Goal: Communication & Community: Answer question/provide support

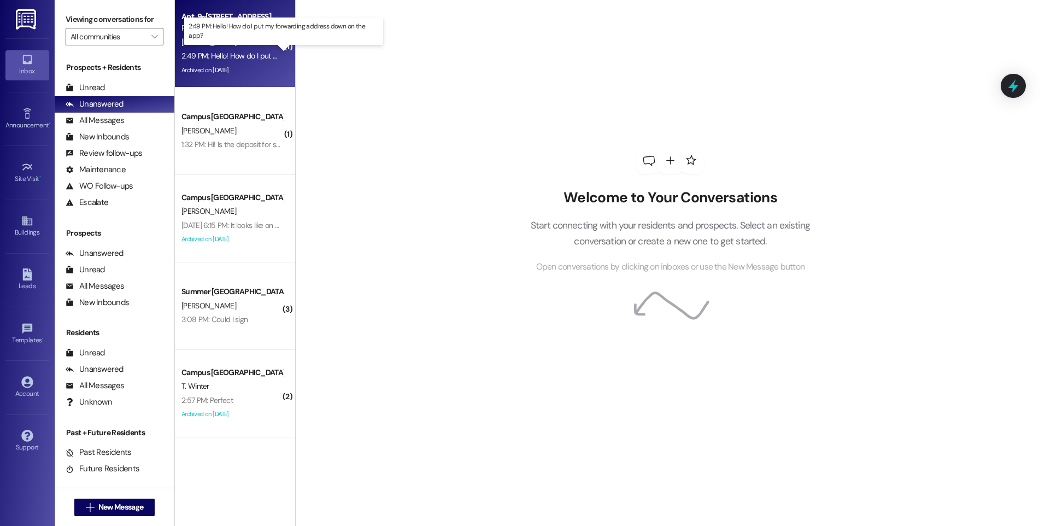
click at [232, 58] on div "2:49 PM: Hello! How do I put my forwarding address down on the app? 2:49 PM: He…" at bounding box center [295, 56] width 226 height 10
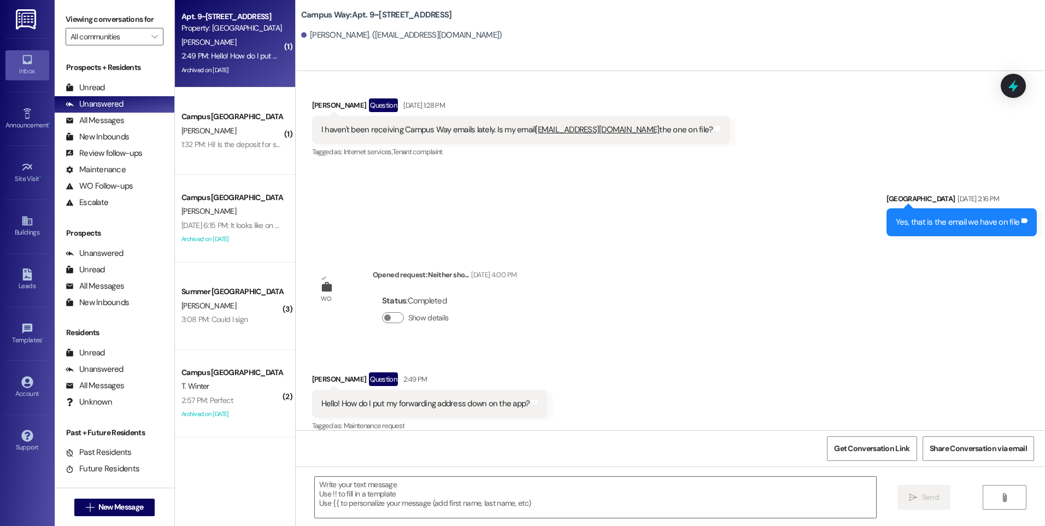
scroll to position [2409, 0]
click at [512, 483] on textarea at bounding box center [595, 497] width 561 height 41
drag, startPoint x: 393, startPoint y: 390, endPoint x: 555, endPoint y: 397, distance: 162.0
click at [555, 397] on div "Received via SMS Corbyn Kubalek Question 2:49 PM Hello! How do I put my forward…" at bounding box center [671, 394] width 750 height 95
click at [684, 273] on div "WO Opened request: The fridge ... Nov 28, 2023 at 12:51 PM Status : Completed S…" at bounding box center [671, 250] width 750 height 359
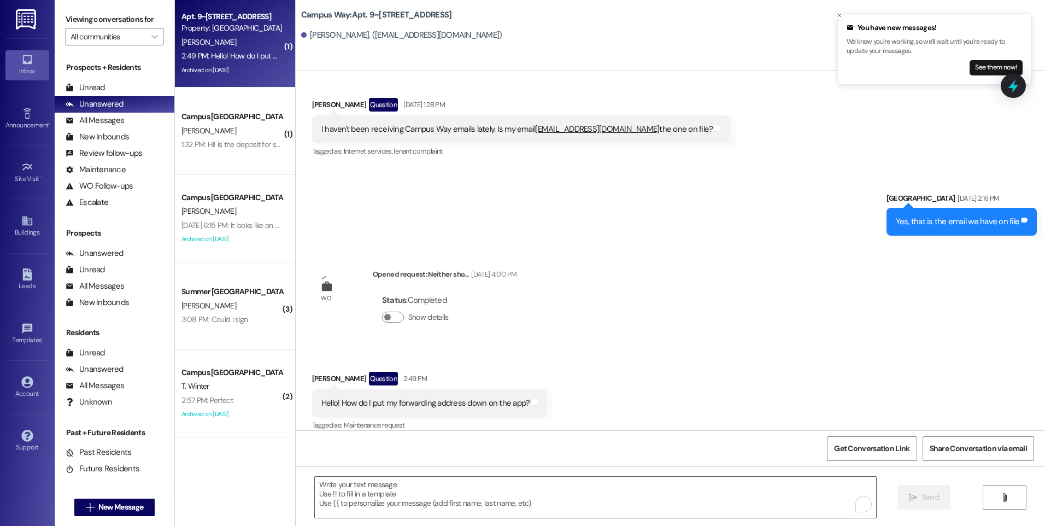
drag, startPoint x: 303, startPoint y: 369, endPoint x: 354, endPoint y: 372, distance: 50.9
click at [354, 372] on div "Corbyn Kubalek Question 2:49 PM" at bounding box center [430, 380] width 236 height 17
click at [709, 347] on div "Received via SMS Corbyn Kubalek Question 2:49 PM Hello! How do I put my forward…" at bounding box center [671, 394] width 750 height 95
click at [448, 495] on textarea "To enrich screen reader interactions, please activate Accessibility in Grammarl…" at bounding box center [595, 497] width 561 height 41
click at [86, 507] on icon "" at bounding box center [90, 507] width 8 height 9
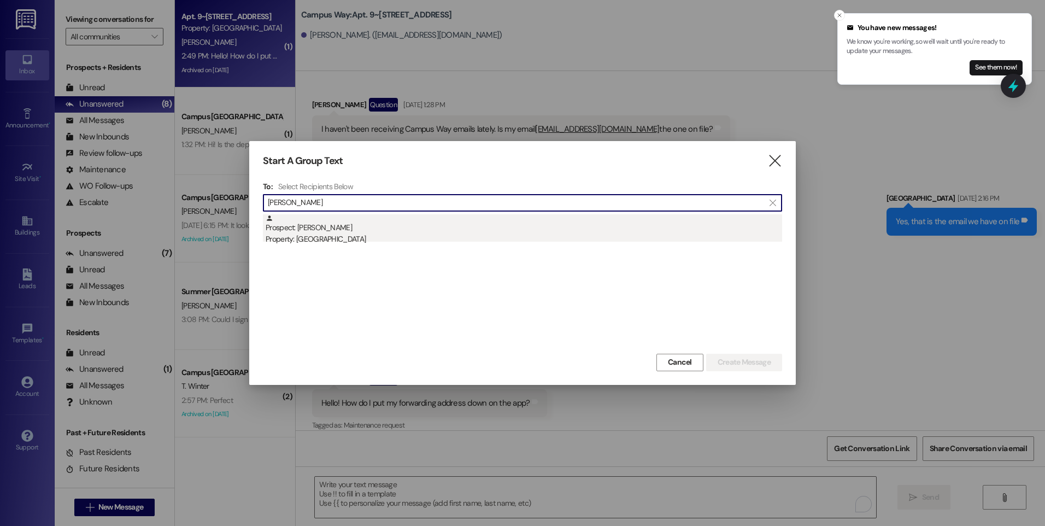
type input "erick lora"
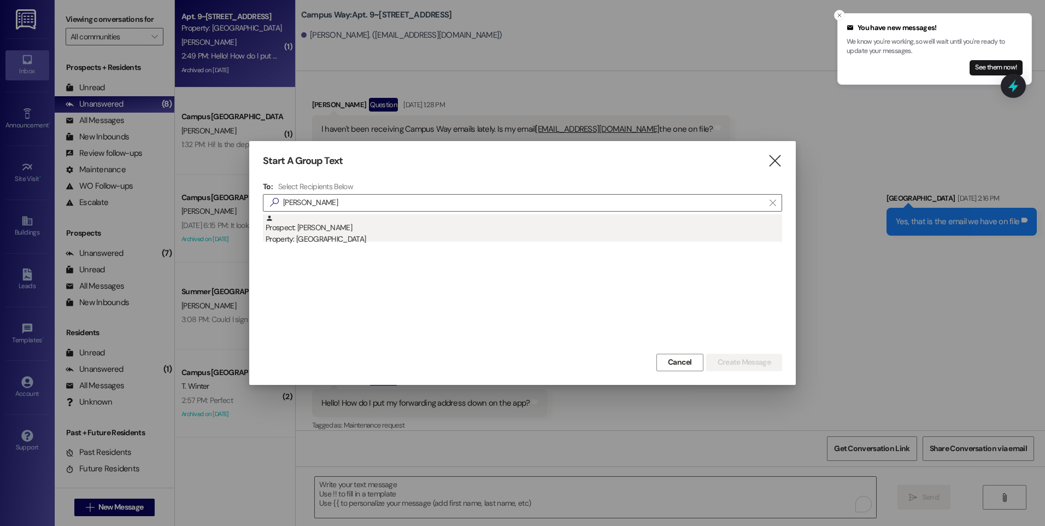
click at [332, 240] on div "Property: [GEOGRAPHIC_DATA]" at bounding box center [524, 238] width 517 height 11
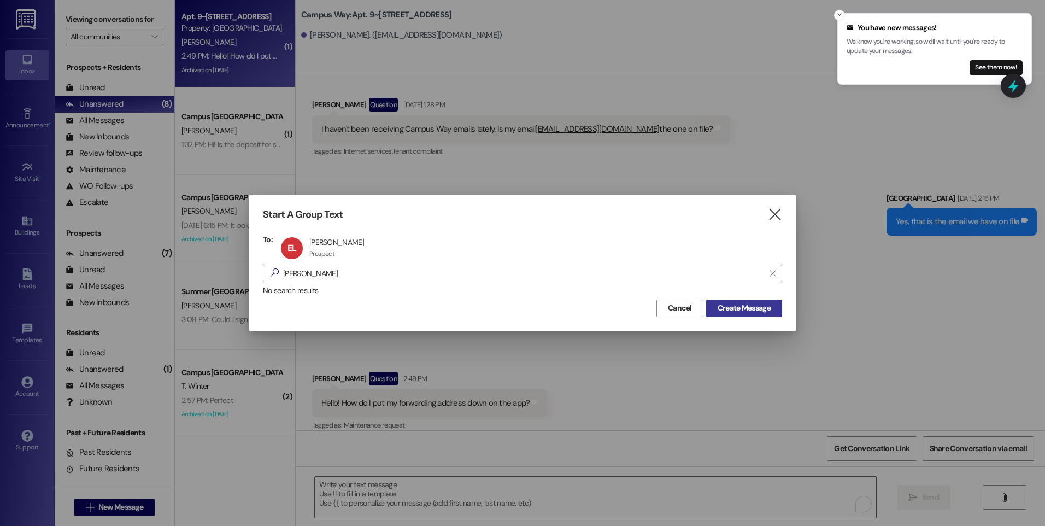
click at [745, 314] on button "Create Message" at bounding box center [744, 308] width 76 height 17
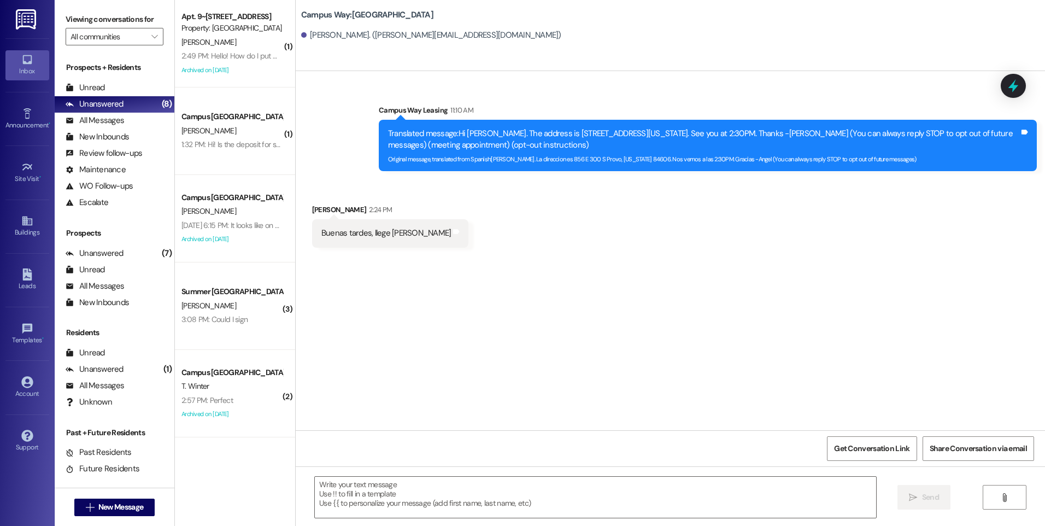
scroll to position [0, 0]
click at [548, 505] on textarea at bounding box center [595, 497] width 561 height 41
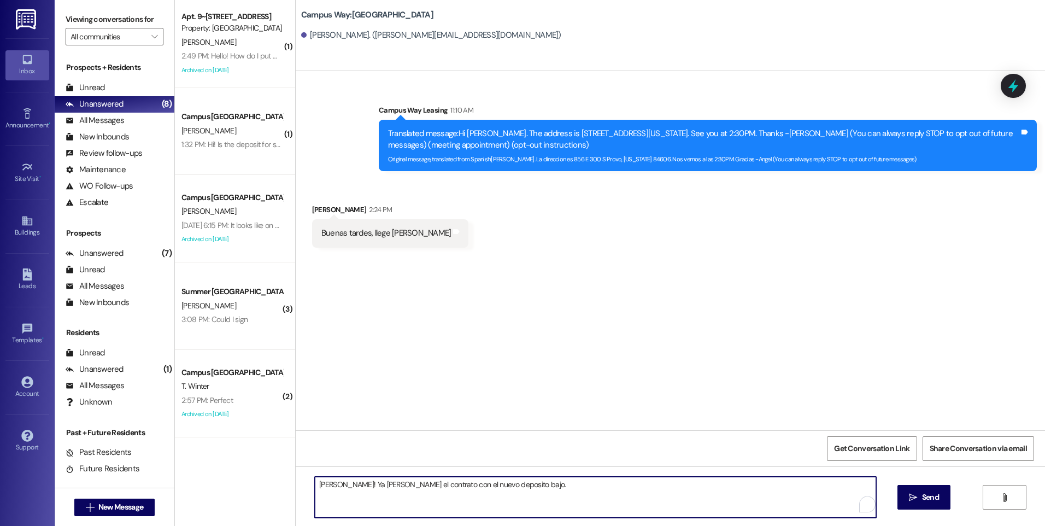
click at [501, 484] on textarea "Hola, Erick! Ya les mande el contrato con el nuevo deposito bajo." at bounding box center [595, 497] width 561 height 41
type textarea "Hola, Erick! Ya les mande el contrato con el nuevo deposito."
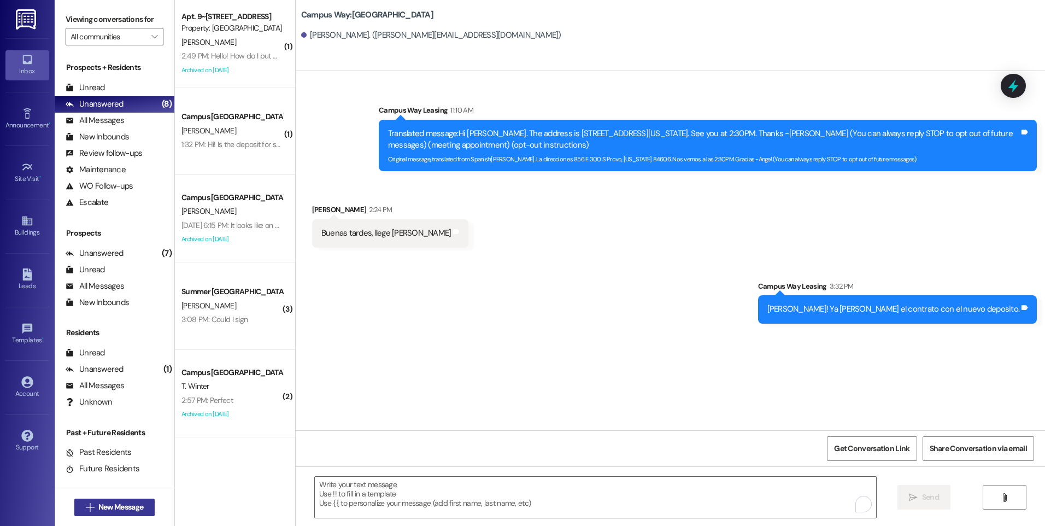
click at [106, 507] on span "New Message" at bounding box center [120, 506] width 45 height 11
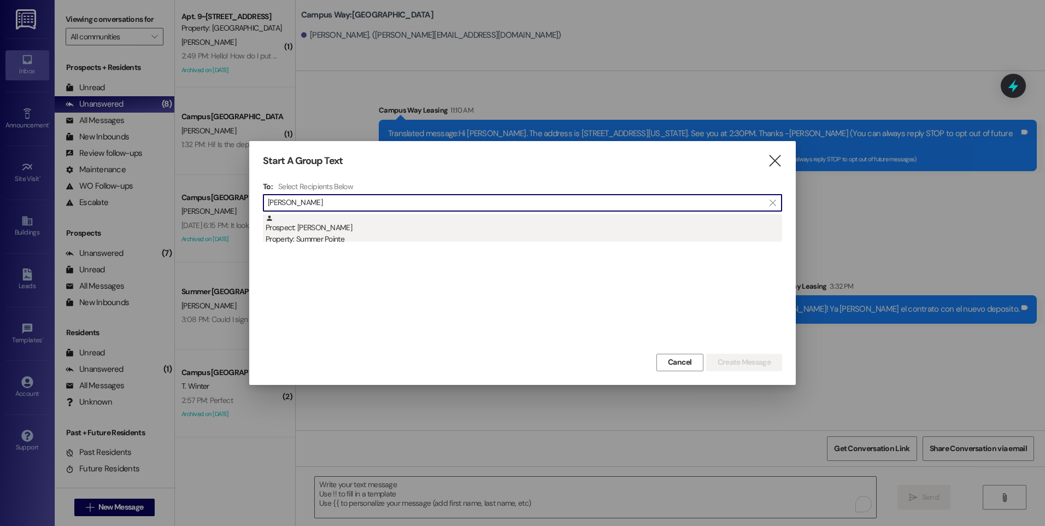
type input "grace mck"
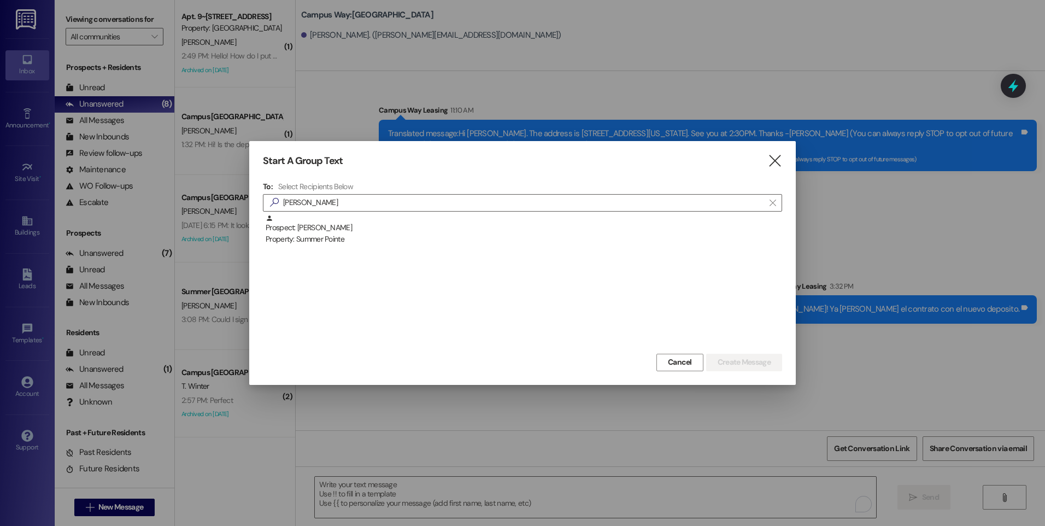
click at [313, 230] on div "Prospect: Grace McKee Property: Summer Pointe" at bounding box center [524, 229] width 517 height 31
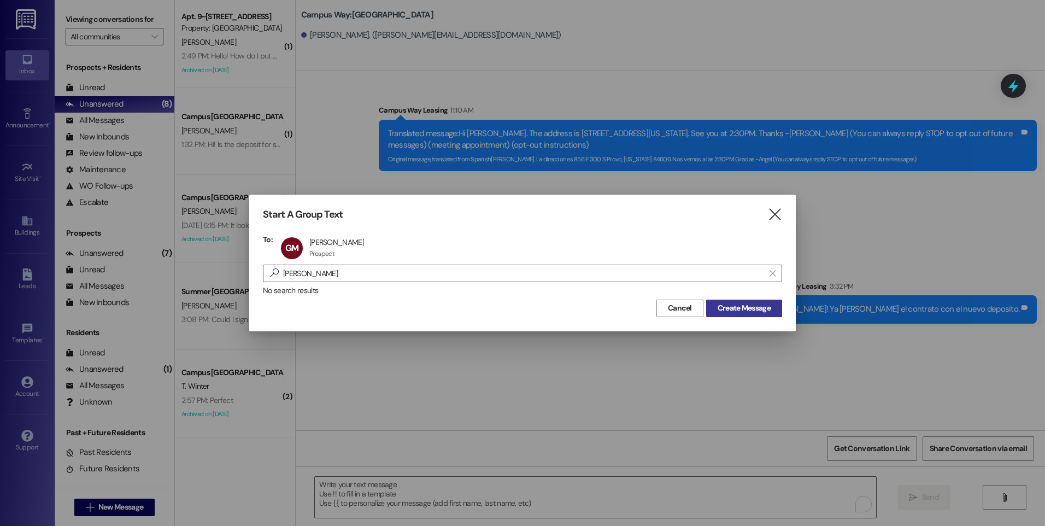
click at [738, 312] on span "Create Message" at bounding box center [744, 307] width 53 height 11
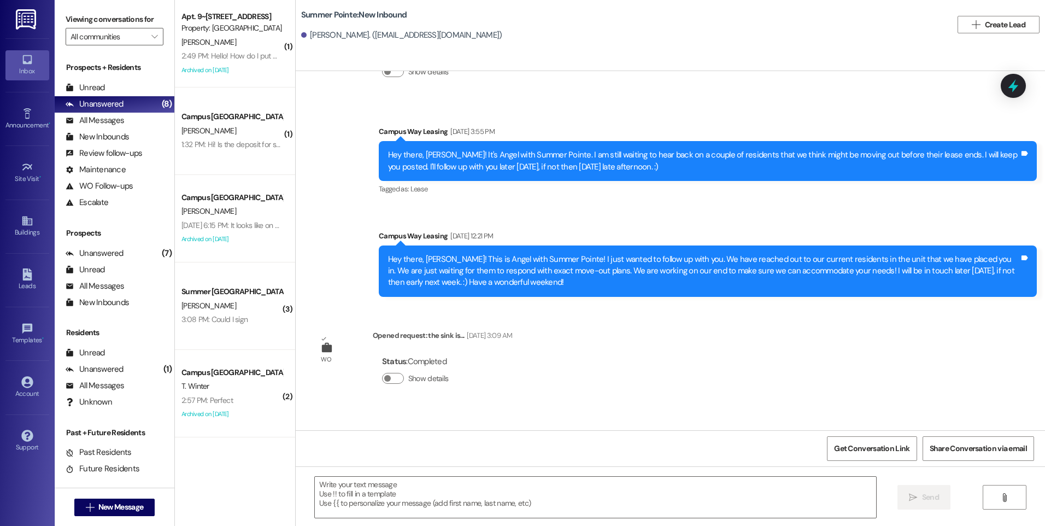
scroll to position [1161, 0]
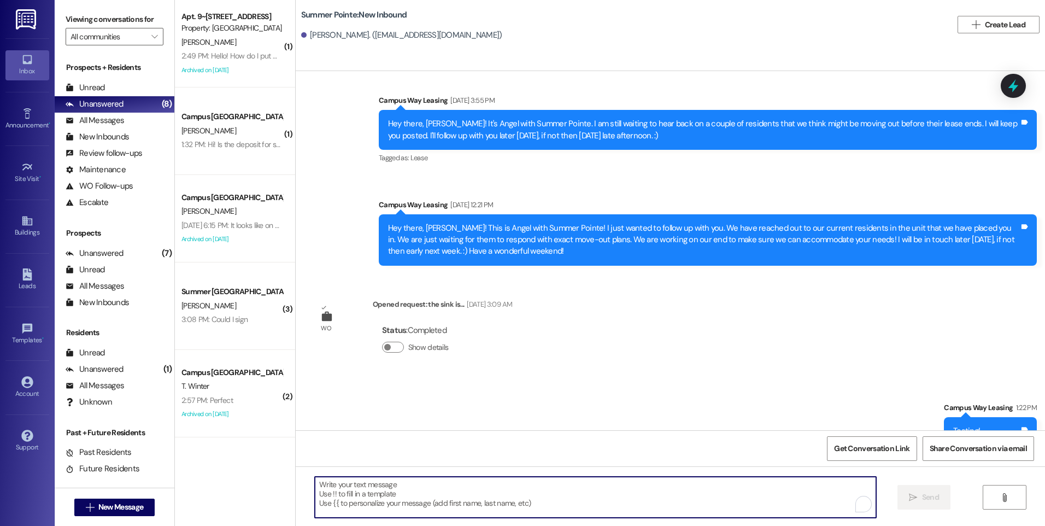
click at [678, 490] on textarea "To enrich screen reader interactions, please activate Accessibility in Grammarl…" at bounding box center [595, 497] width 561 height 41
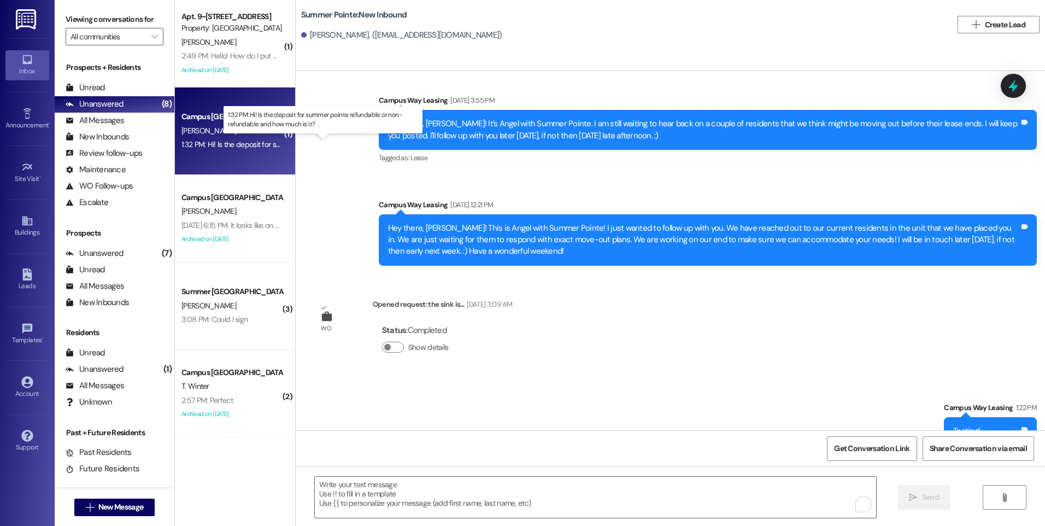
click at [229, 147] on div "1:32 PM: Hi! Is the deposit for summer pointe refundable or non-refundable and …" at bounding box center [333, 144] width 302 height 10
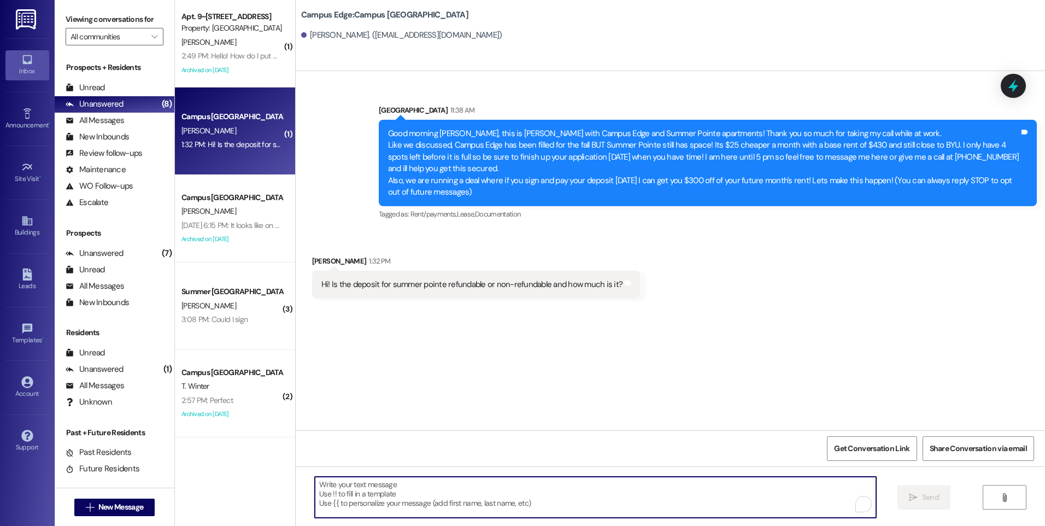
click at [568, 481] on textarea "To enrich screen reader interactions, please activate Accessibility in Grammarl…" at bounding box center [595, 497] width 561 height 41
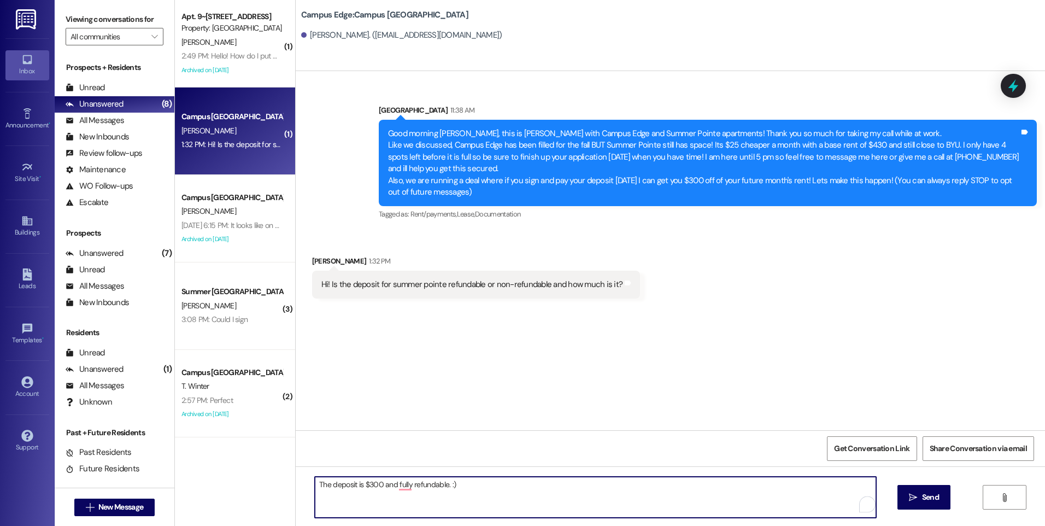
click at [315, 484] on textarea "The deposit is $300 and fully refundable. :)" at bounding box center [595, 497] width 561 height 41
type textarea "Hey Reed! The deposit is $300 and fully refundable. :)"
click at [530, 482] on textarea "Hey Reed! The deposit is $300 and fully refundable. :)" at bounding box center [595, 497] width 561 height 41
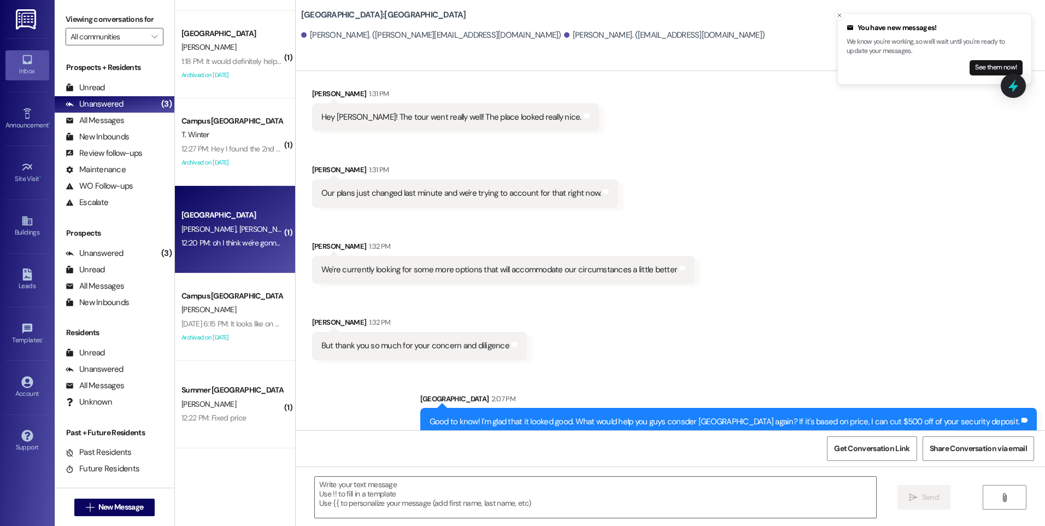
scroll to position [334, 0]
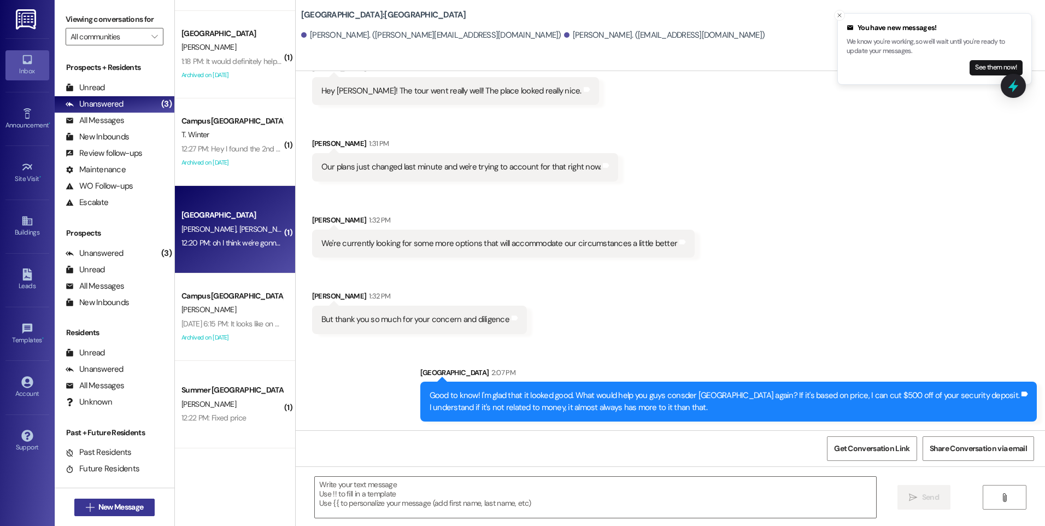
click at [110, 506] on span "New Message" at bounding box center [120, 506] width 45 height 11
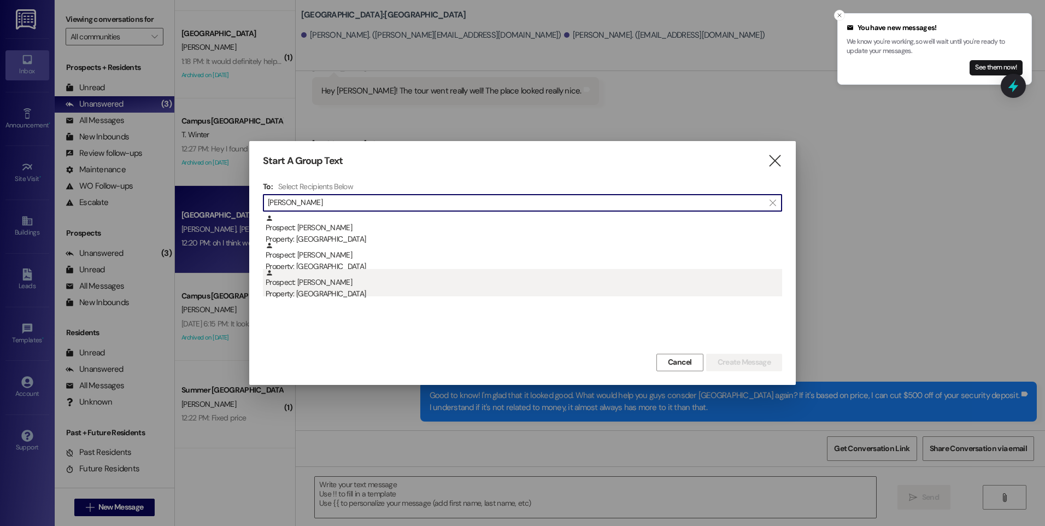
type input "[PERSON_NAME]"
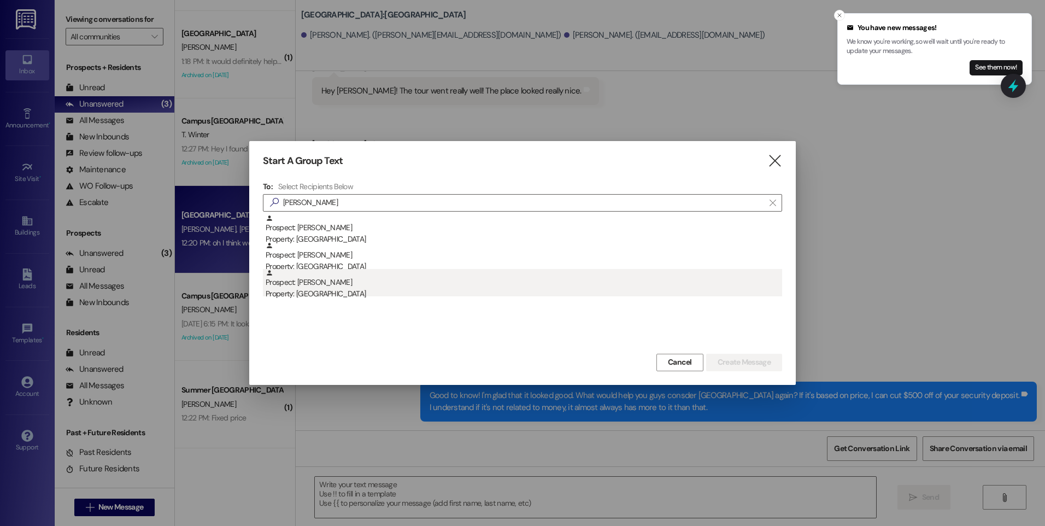
click at [306, 285] on div "Prospect: [PERSON_NAME] Property: Campus Edge" at bounding box center [524, 284] width 517 height 31
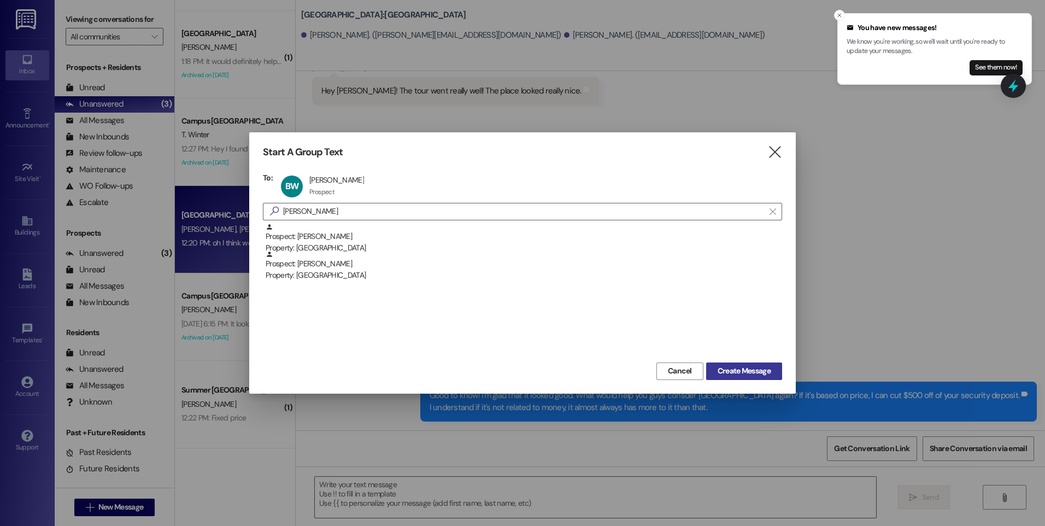
click at [724, 364] on button "Create Message" at bounding box center [744, 371] width 76 height 17
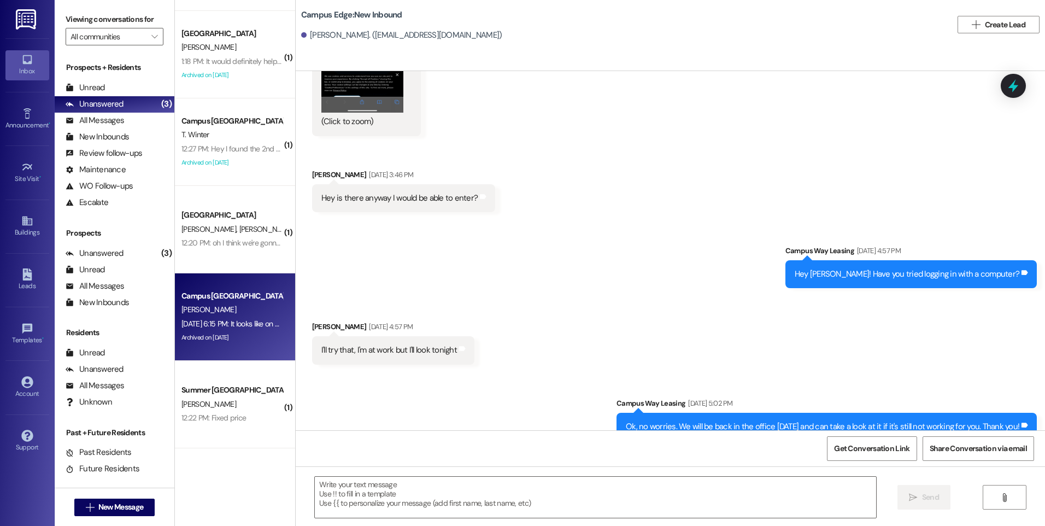
scroll to position [2019, 0]
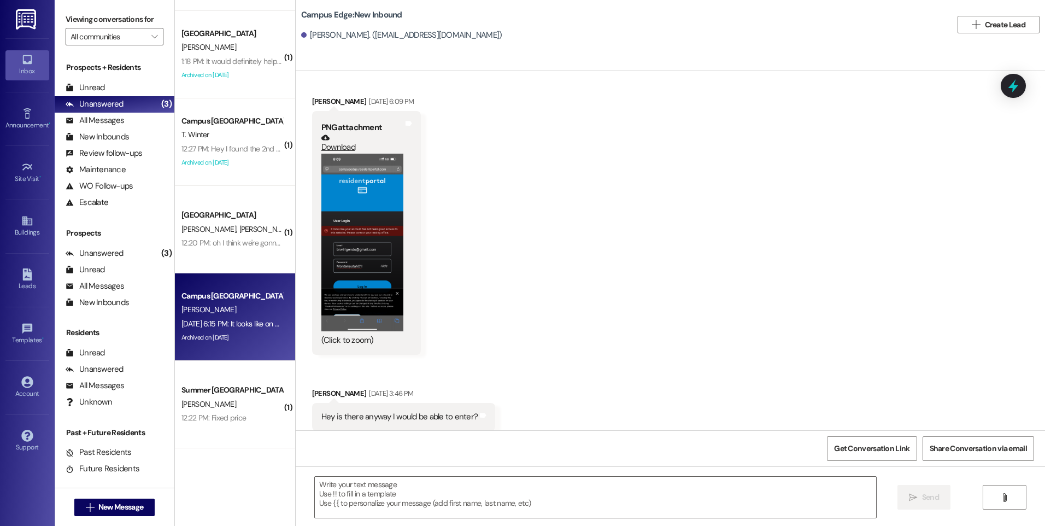
click at [354, 256] on button "Zoom image" at bounding box center [362, 243] width 82 height 178
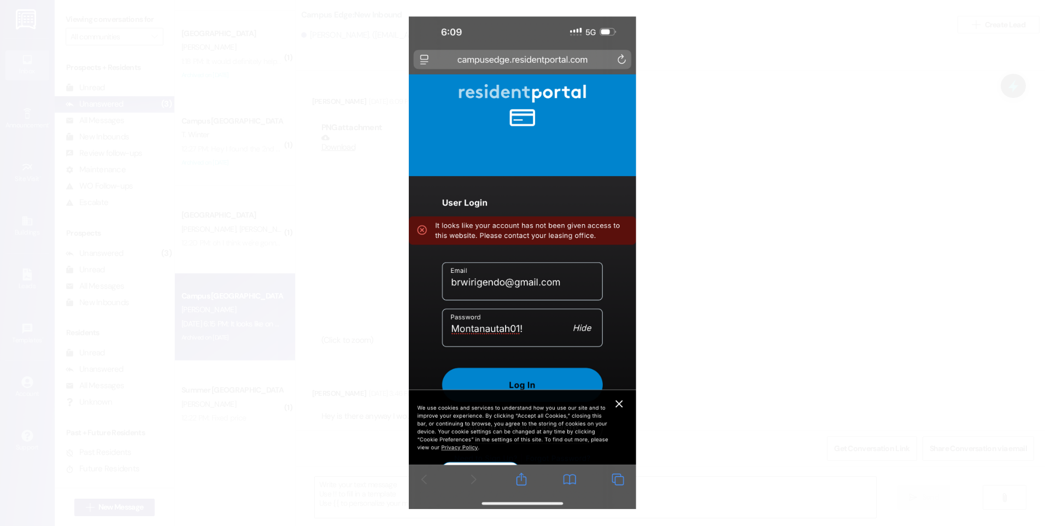
click at [844, 97] on button "Unzoom image" at bounding box center [522, 263] width 1045 height 526
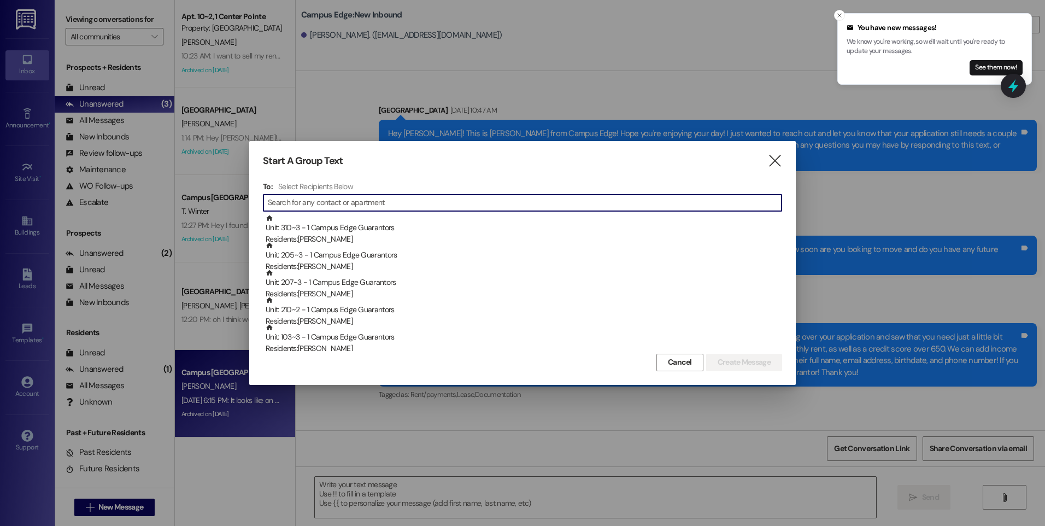
click at [543, 200] on input at bounding box center [525, 202] width 514 height 15
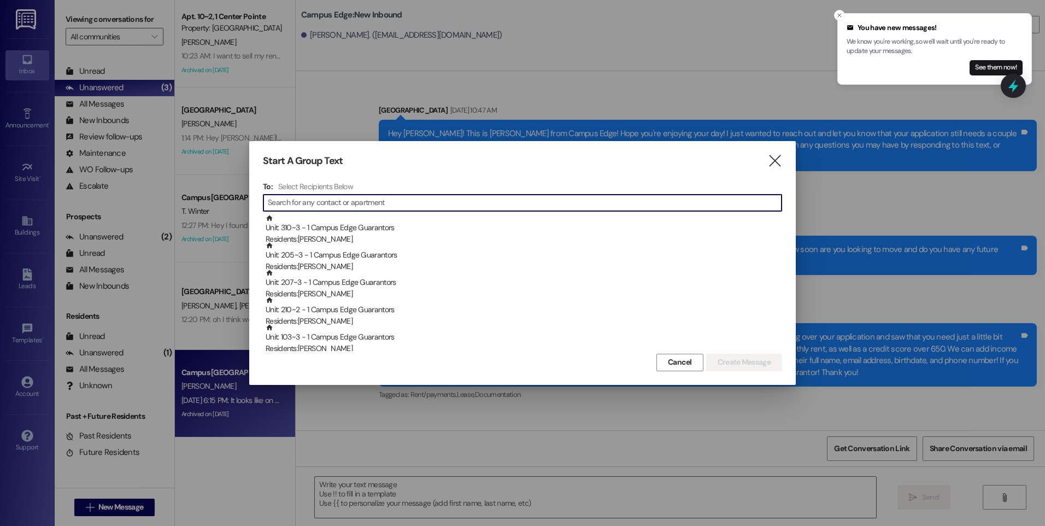
scroll to position [2402, 0]
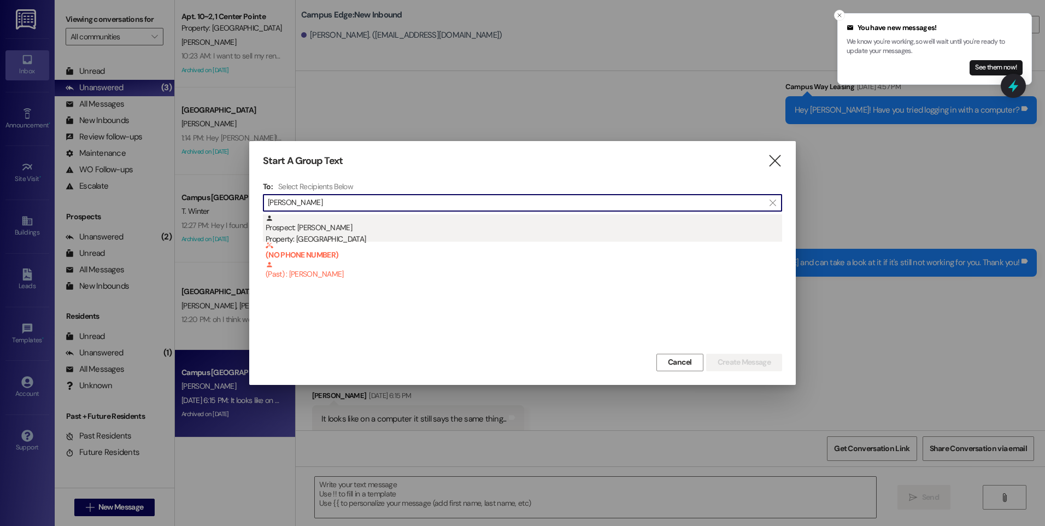
type input "alexis va"
click at [309, 232] on div "Prospect: Alexis Vasquez Property: South Pointe" at bounding box center [524, 229] width 517 height 31
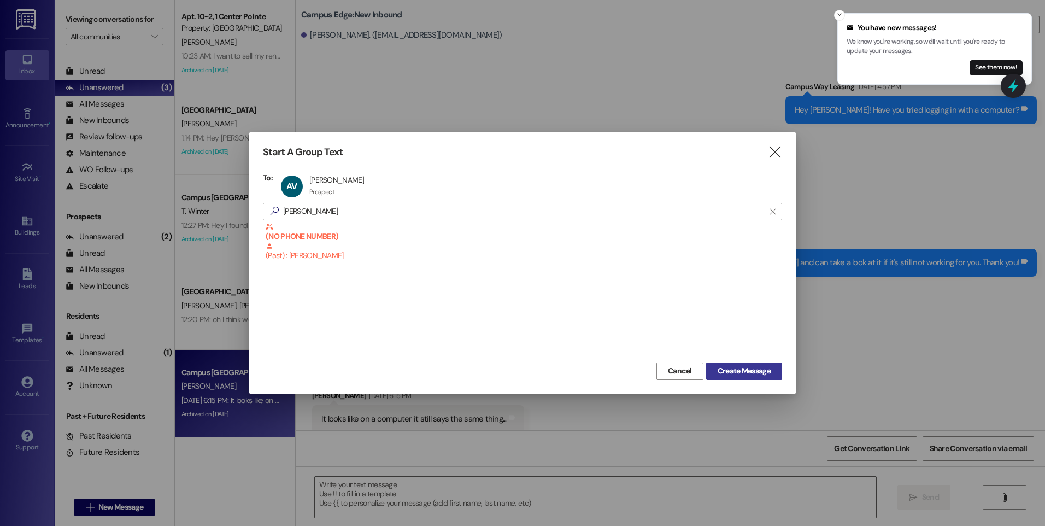
click at [741, 372] on span "Create Message" at bounding box center [744, 370] width 53 height 11
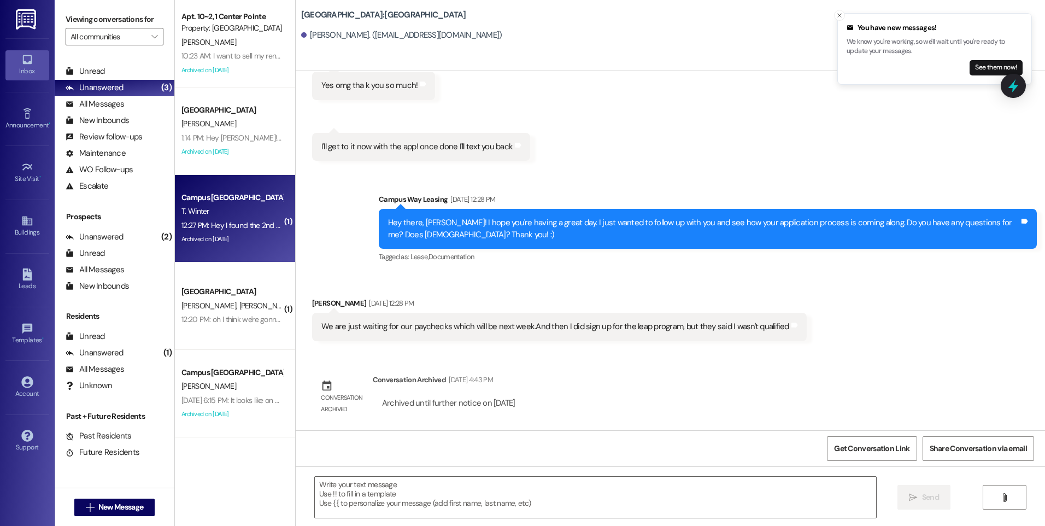
scroll to position [187, 0]
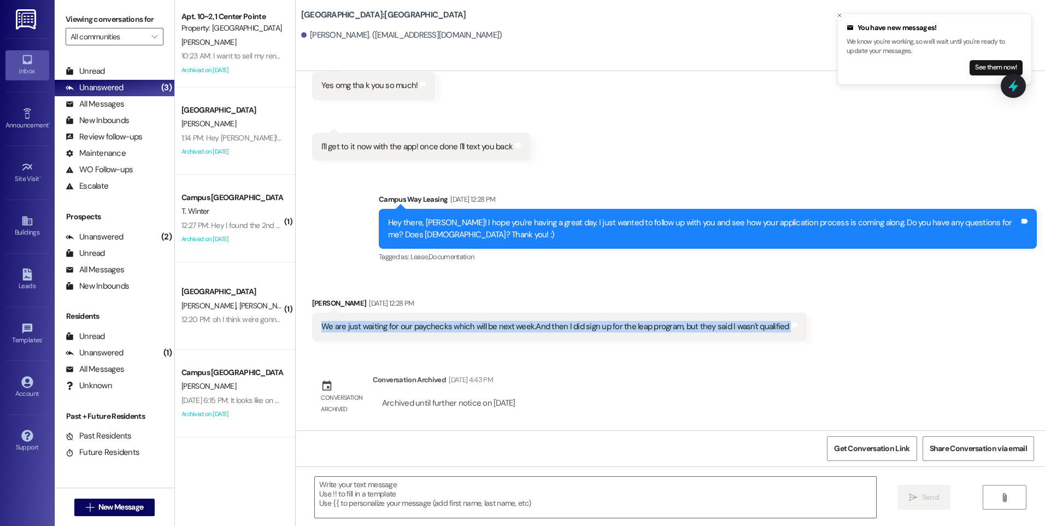
drag, startPoint x: 788, startPoint y: 334, endPoint x: 306, endPoint y: 324, distance: 482.3
click at [312, 324] on div "We are just waiting for our paychecks which will be next week.And then I did si…" at bounding box center [559, 327] width 495 height 28
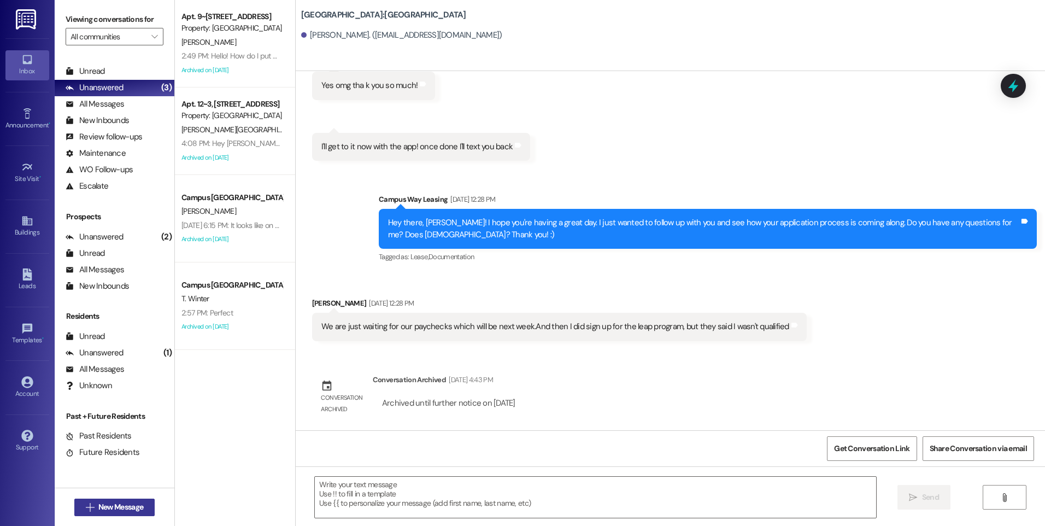
click at [109, 516] on div " New Message" at bounding box center [114, 507] width 81 height 27
click at [109, 510] on span "New Message" at bounding box center [120, 506] width 45 height 11
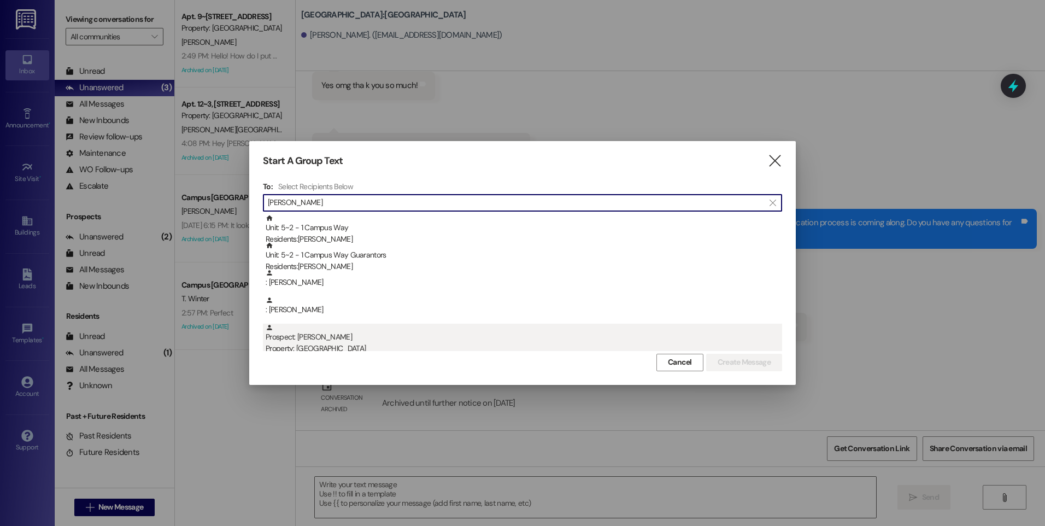
type input "reed"
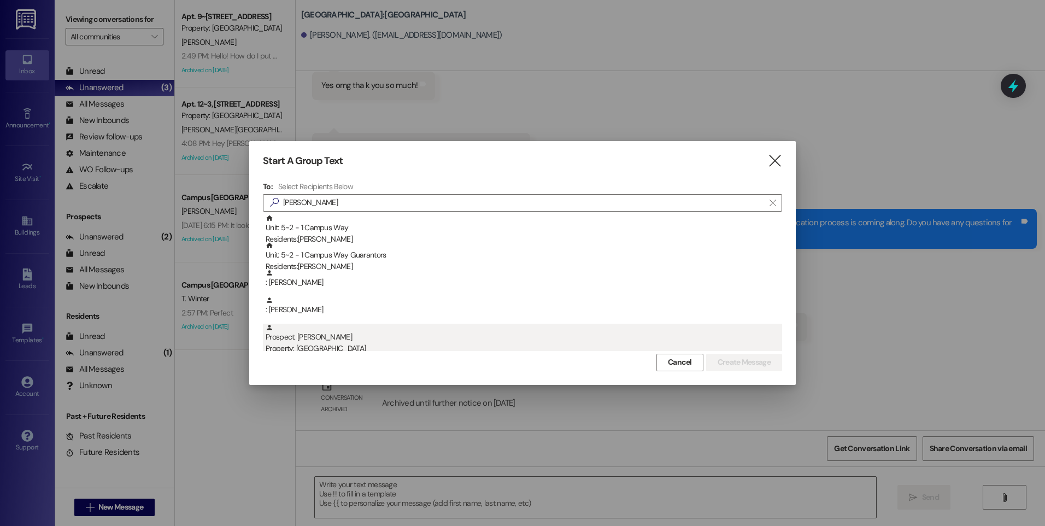
click at [353, 342] on div "Prospect: Reed Broschinsky Property: Campus Edge" at bounding box center [524, 339] width 517 height 31
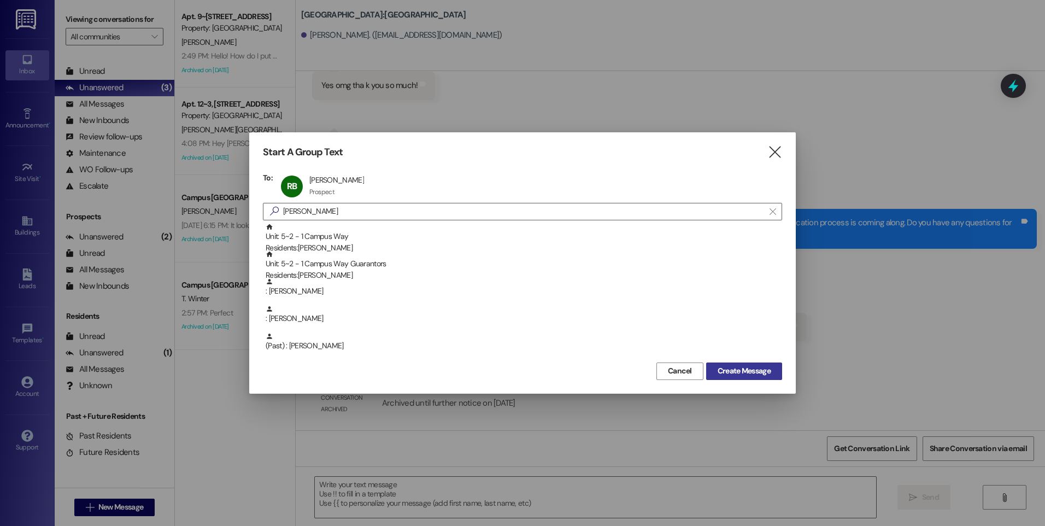
click at [769, 367] on span "Create Message" at bounding box center [744, 370] width 53 height 11
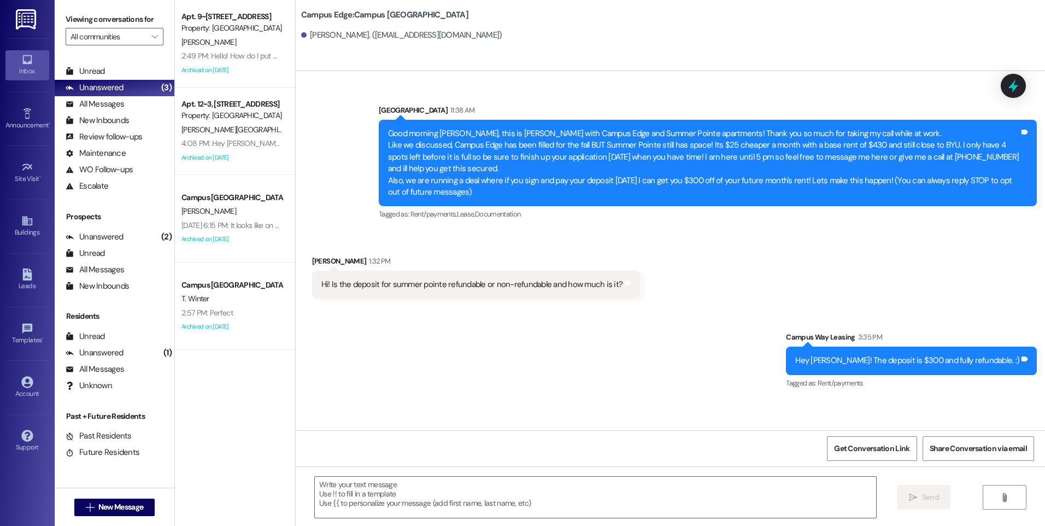
scroll to position [0, 0]
drag, startPoint x: 856, startPoint y: 365, endPoint x: 581, endPoint y: 300, distance: 282.5
click at [581, 300] on div "Sent via SMS Leasing Campus Way 11:38 AM Good morning Reed, this is Andrea with…" at bounding box center [671, 250] width 750 height 359
drag, startPoint x: 456, startPoint y: 117, endPoint x: 505, endPoint y: 137, distance: 53.0
click at [505, 137] on div "Leasing Campus Way 11:38 AM Good morning Reed, this is Andrea with Campus Edge …" at bounding box center [708, 163] width 658 height 118
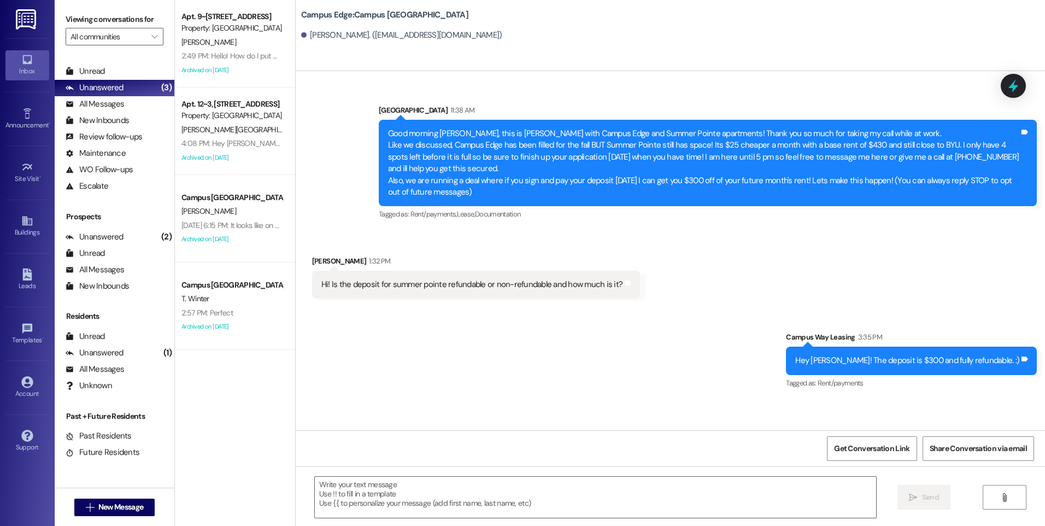
click at [730, 260] on div "Received via SMS Reed Broschinsky 1:32 PM Hi! Is the deposit for summer pointe …" at bounding box center [671, 269] width 750 height 76
click at [138, 511] on span "New Message" at bounding box center [120, 506] width 45 height 11
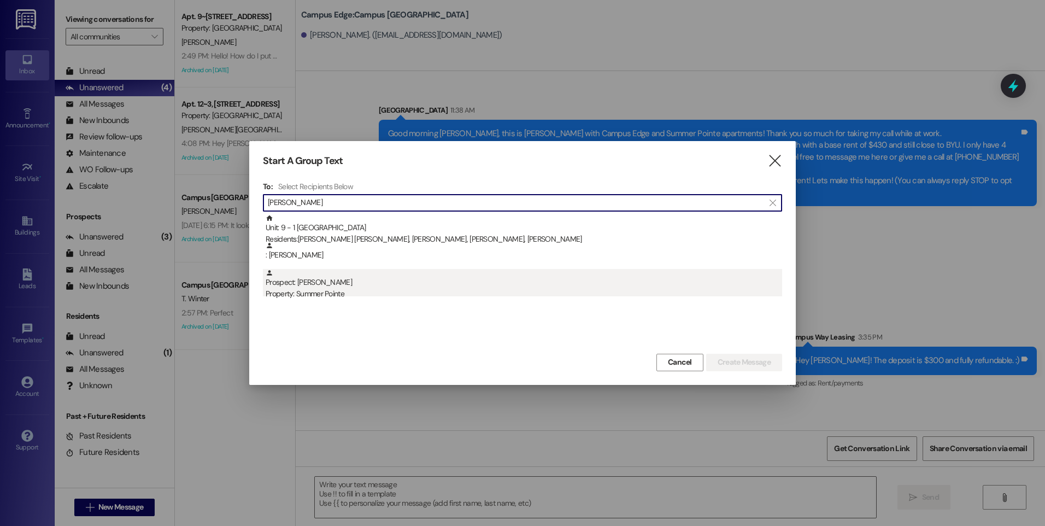
type input "grace mc"
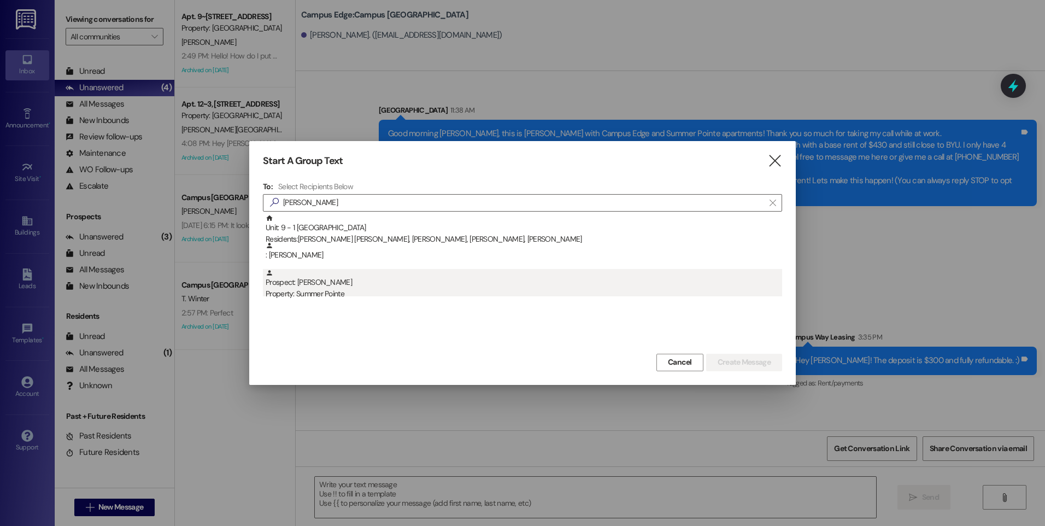
click at [316, 285] on div "Prospect: Grace McKee Property: Summer Pointe" at bounding box center [524, 284] width 517 height 31
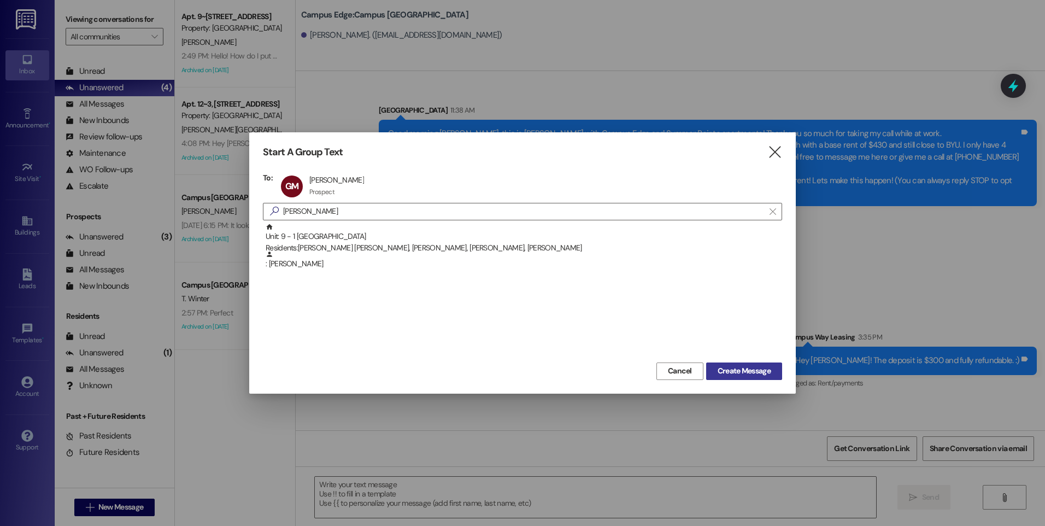
click at [750, 370] on span "Create Message" at bounding box center [744, 370] width 53 height 11
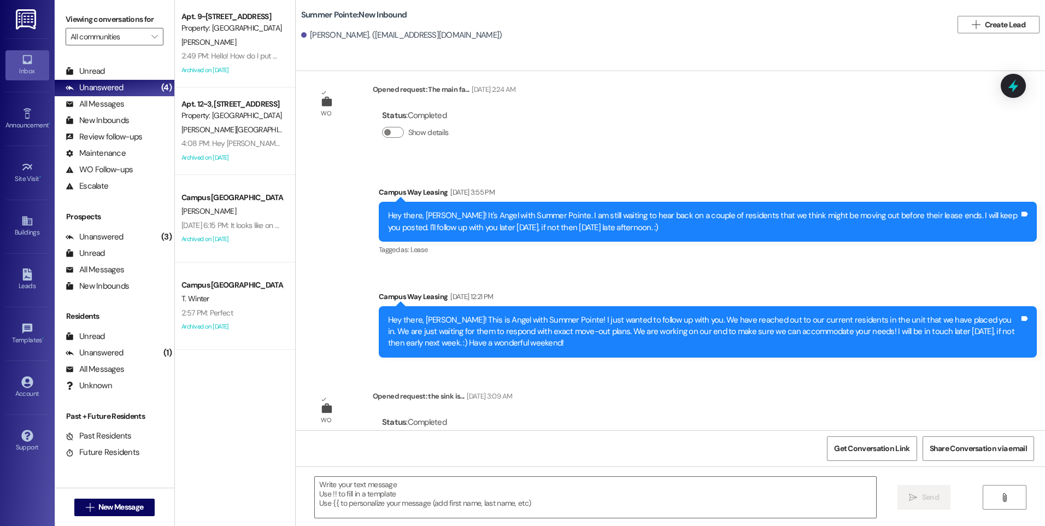
scroll to position [1336, 0]
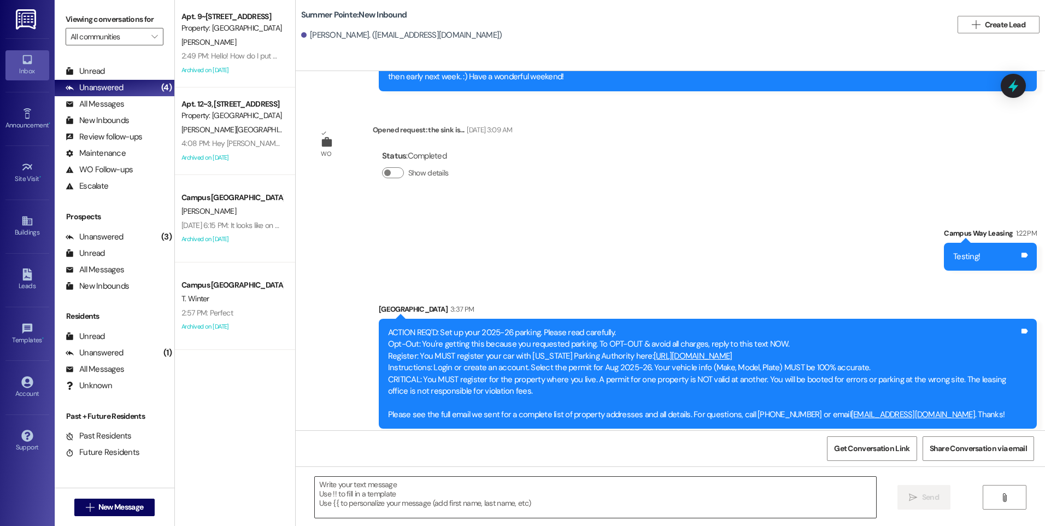
click at [616, 501] on textarea at bounding box center [595, 497] width 561 height 41
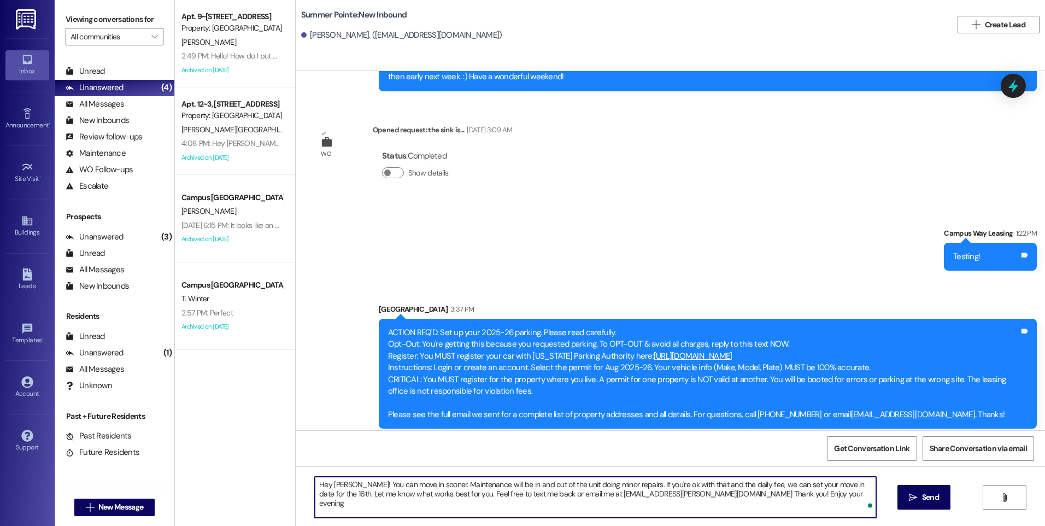
type textarea "Hey Grace! You can move in sooner. Maintenance will be in and out of the unit d…"
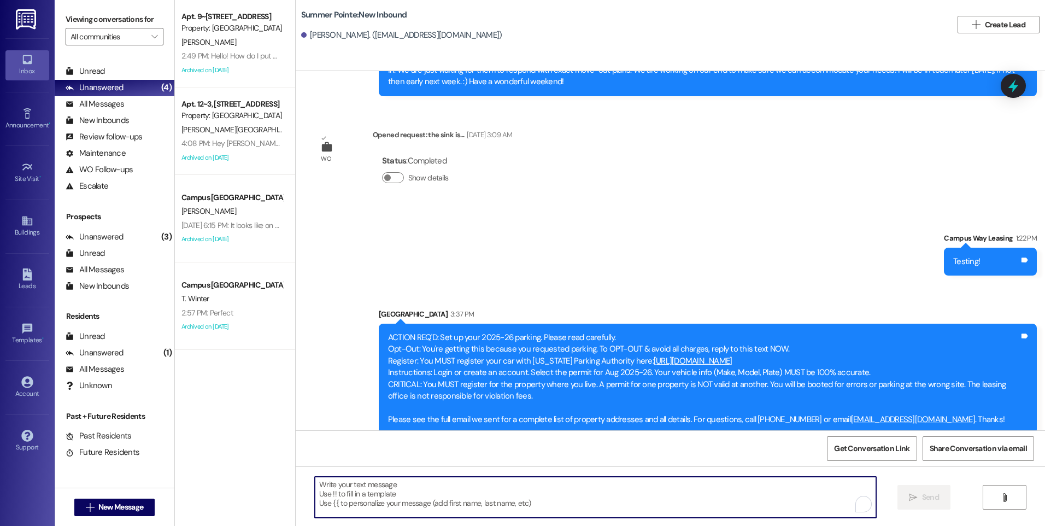
scroll to position [1424, 0]
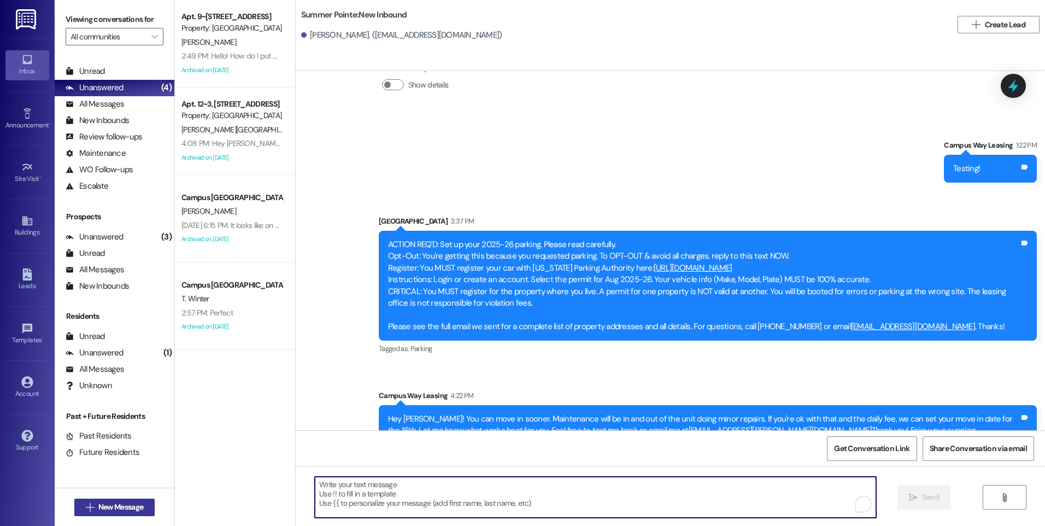
click at [126, 507] on span "New Message" at bounding box center [120, 506] width 45 height 11
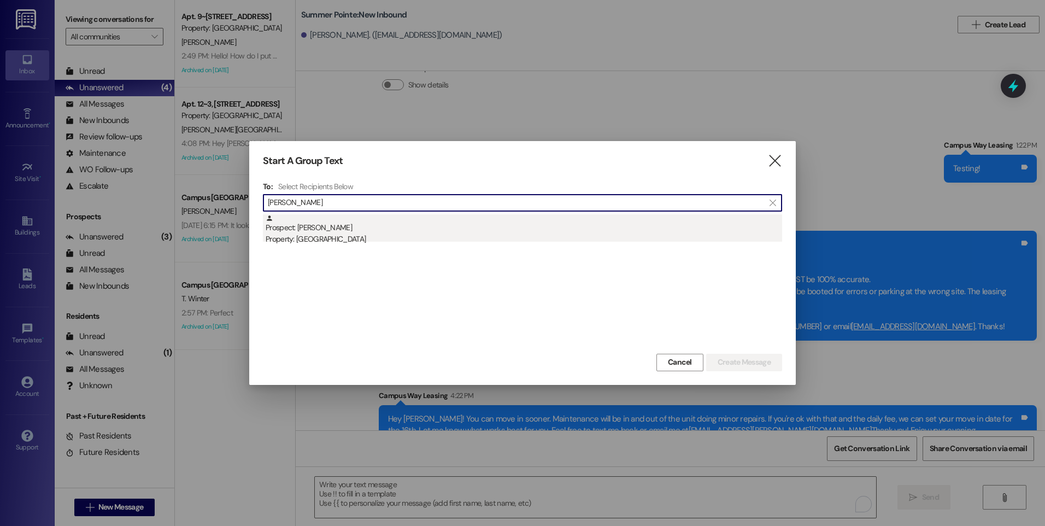
type input "erick ora"
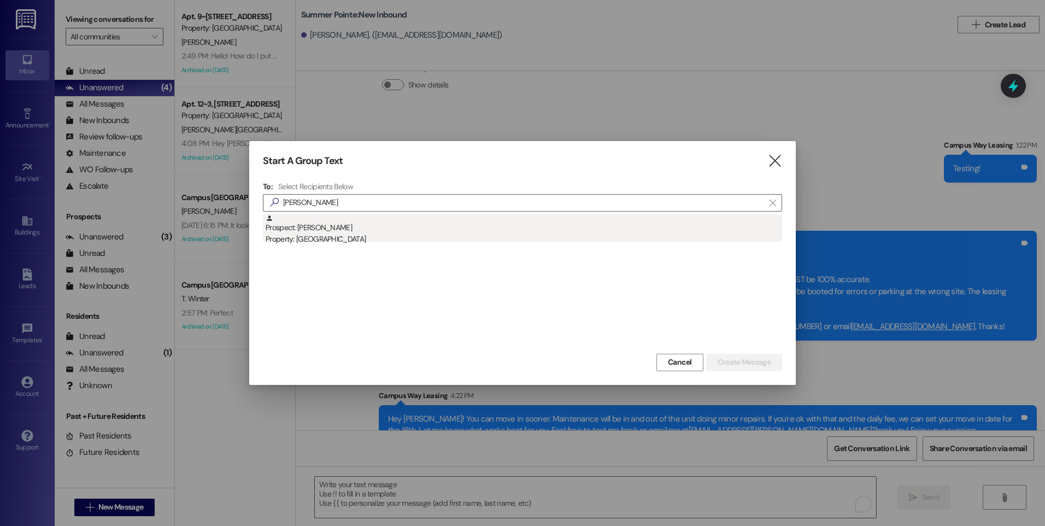
click at [350, 227] on div "Prospect: Erick Lora Property: Campus Way" at bounding box center [524, 229] width 517 height 31
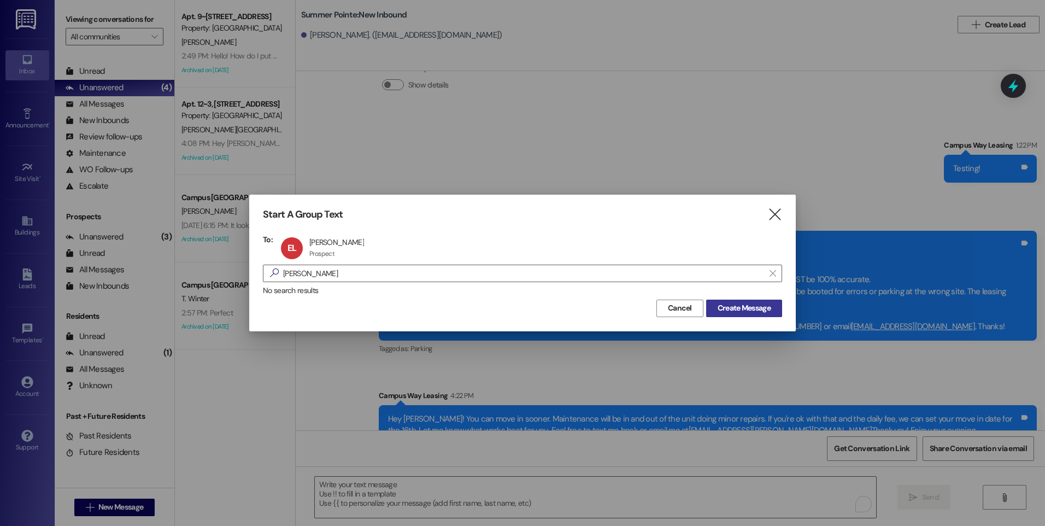
click at [761, 313] on span "Create Message" at bounding box center [744, 307] width 53 height 11
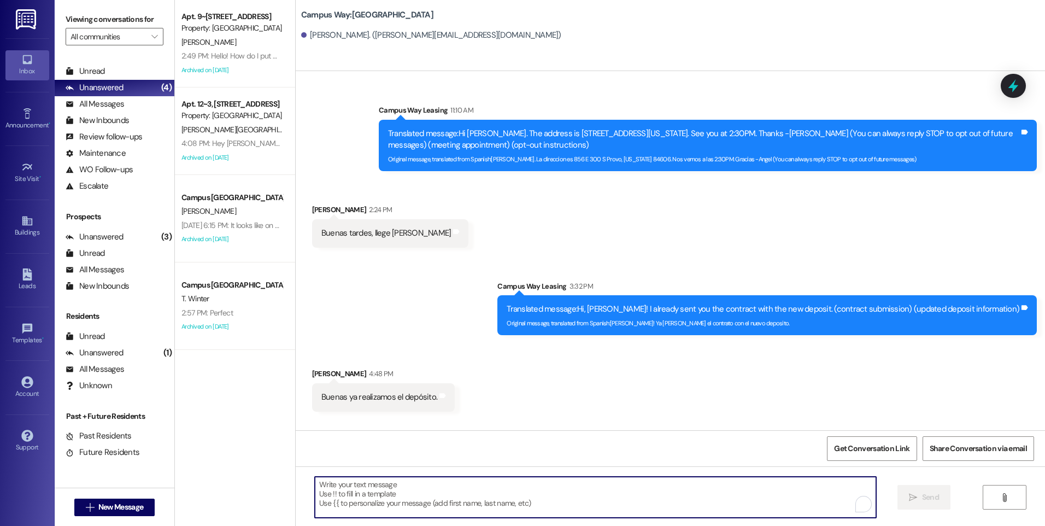
click at [513, 490] on textarea "To enrich screen reader interactions, please activate Accessibility in Grammarl…" at bounding box center [595, 497] width 561 height 41
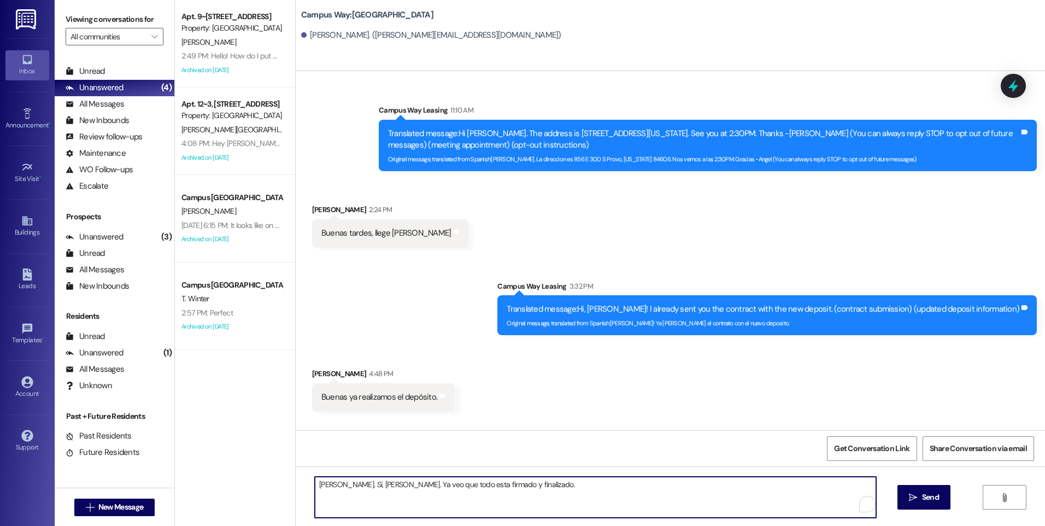
type textarea "Hola, Erick. Si, perfecto. Ya veo que todo esta firmado y finalizado."
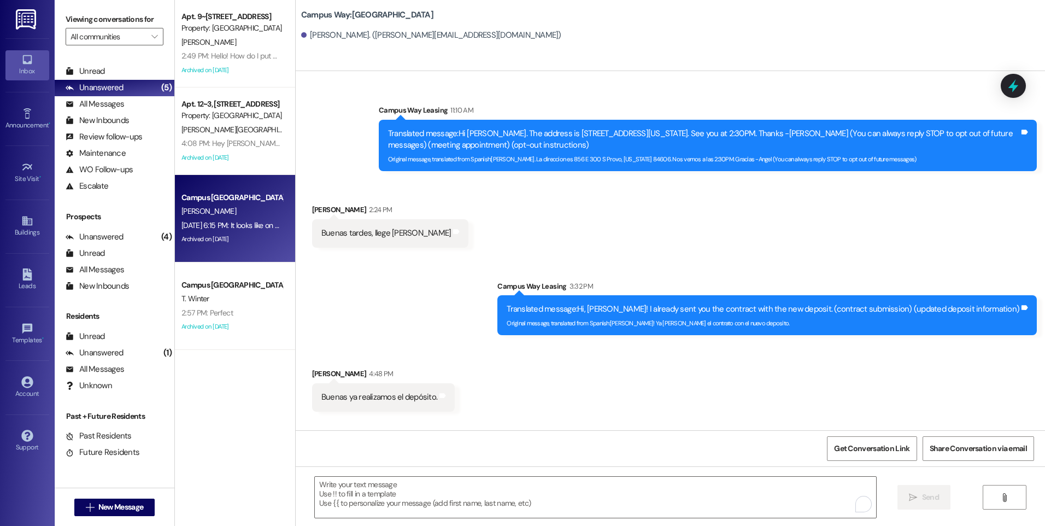
click at [216, 220] on div "Aug 09, 2025 at 6:15 PM: It looks like on a computer it still says the same thi…" at bounding box center [290, 225] width 217 height 10
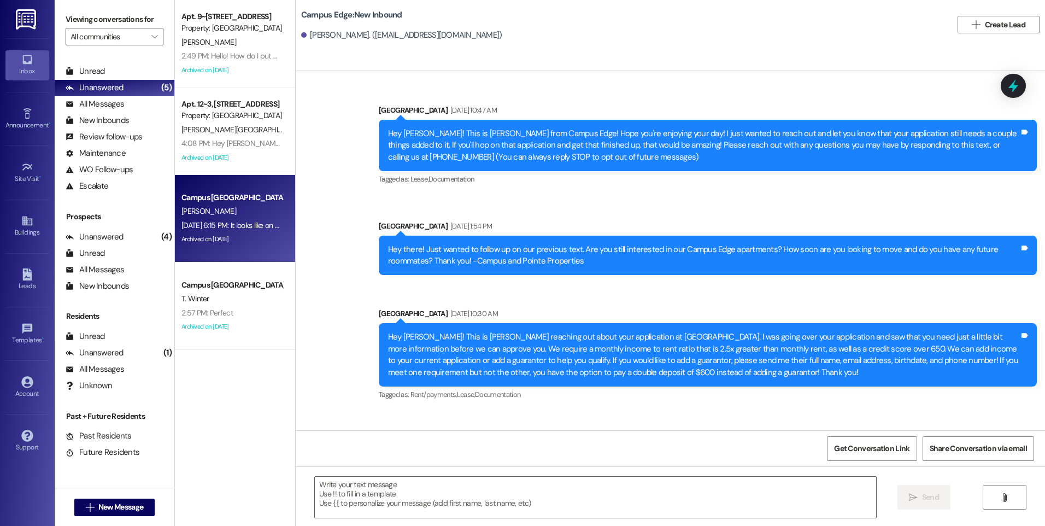
scroll to position [2401, 0]
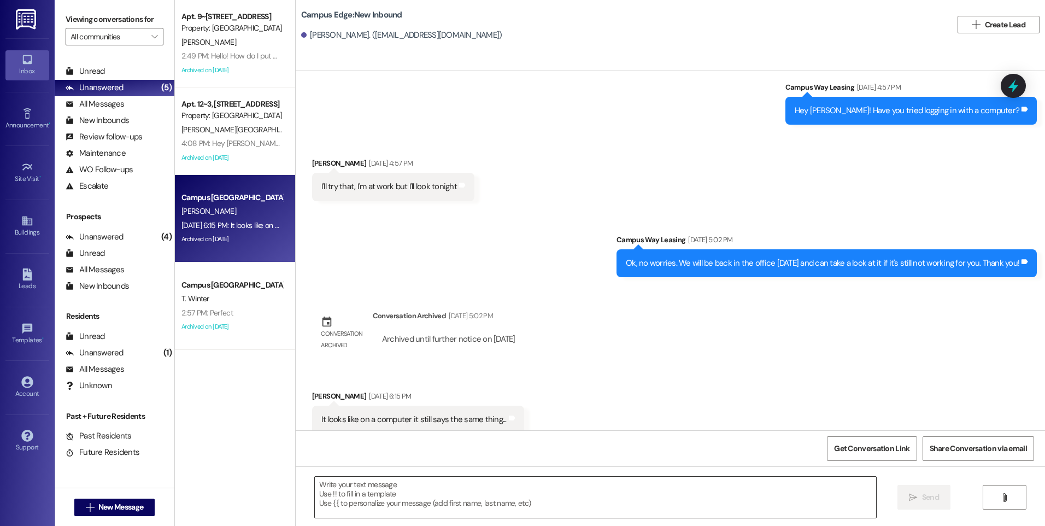
click at [588, 499] on textarea at bounding box center [595, 497] width 561 height 41
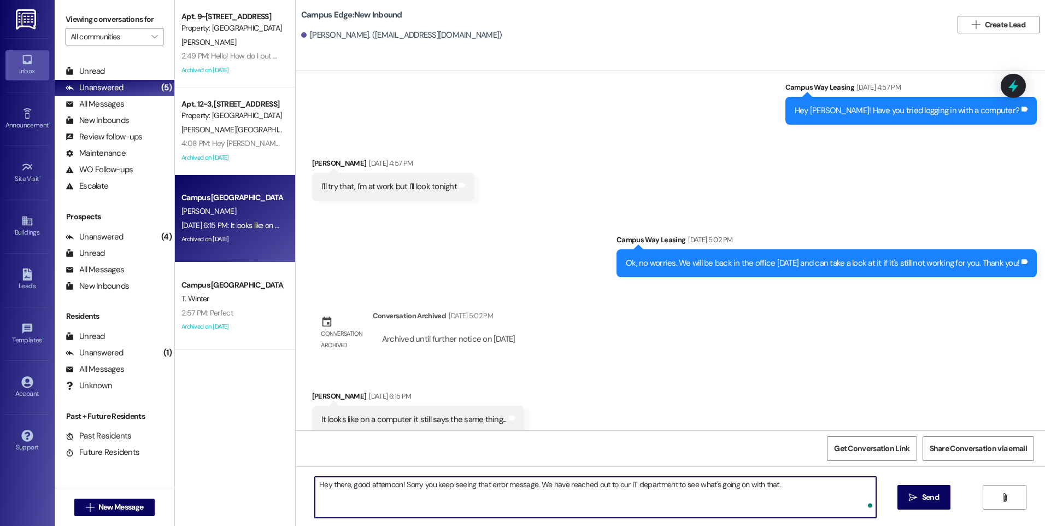
type textarea "Hey there, good afternoon! Sorry you keep seeing that error message. We have re…"
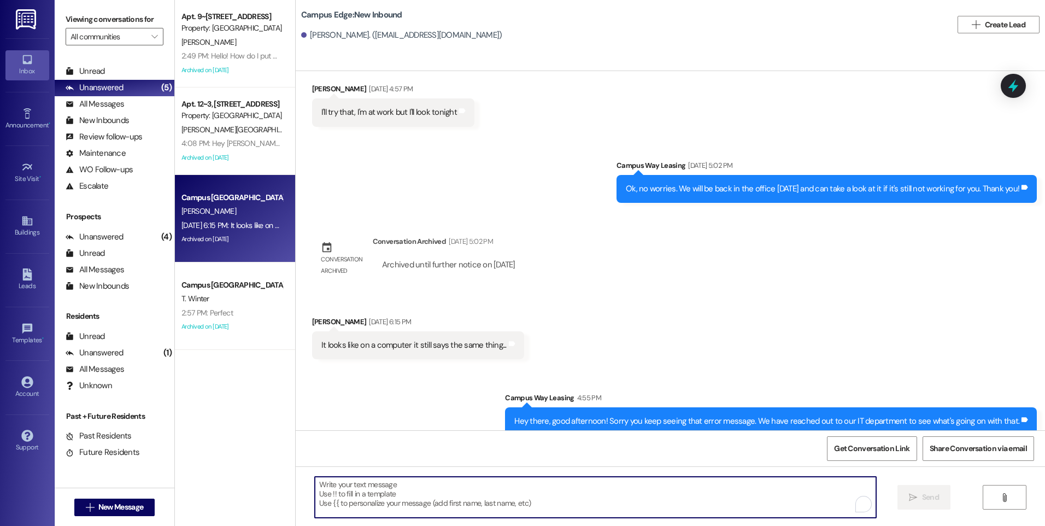
scroll to position [2478, 0]
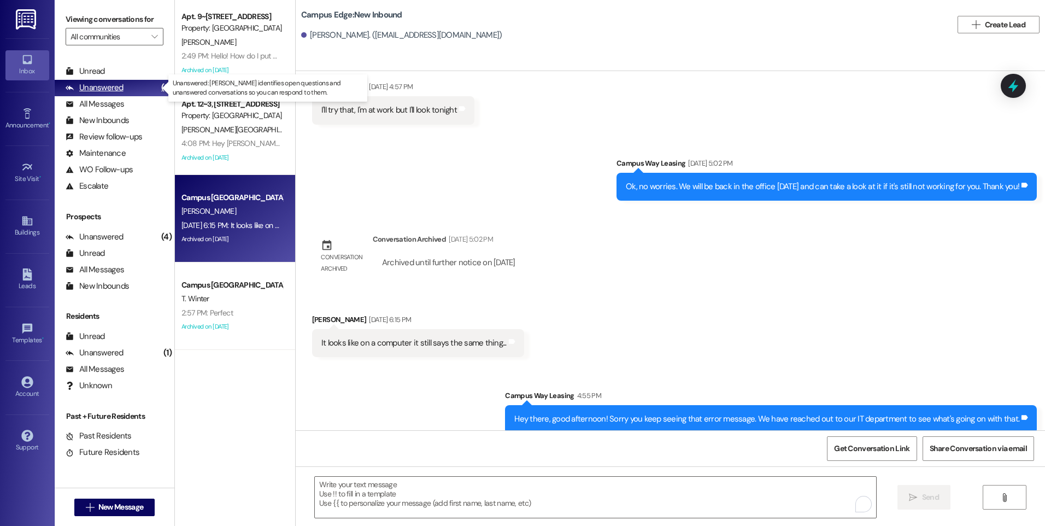
click at [86, 91] on div "Unanswered" at bounding box center [95, 87] width 58 height 11
click at [130, 508] on span "New Message" at bounding box center [120, 506] width 45 height 11
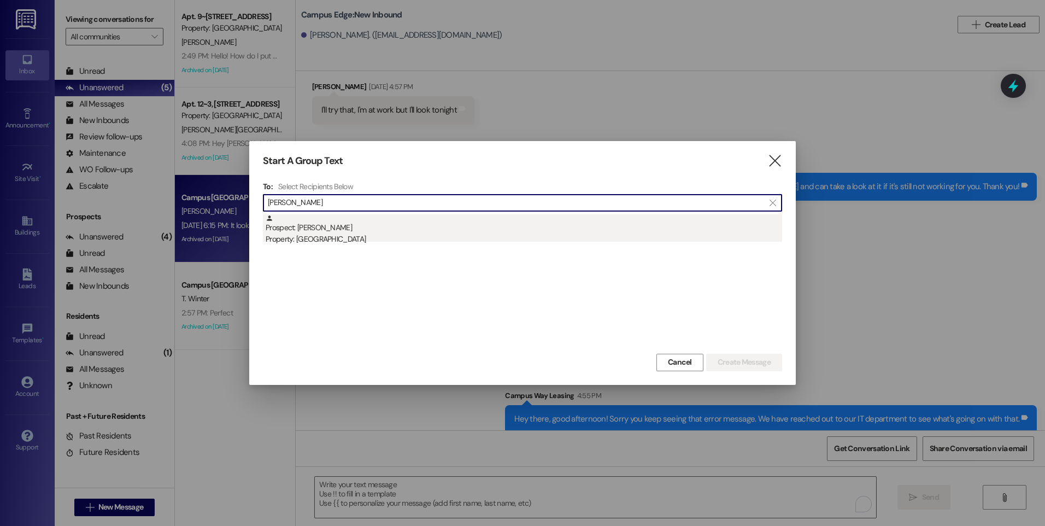
type input "erick lora"
click at [355, 242] on div "Property: [GEOGRAPHIC_DATA]" at bounding box center [524, 238] width 517 height 11
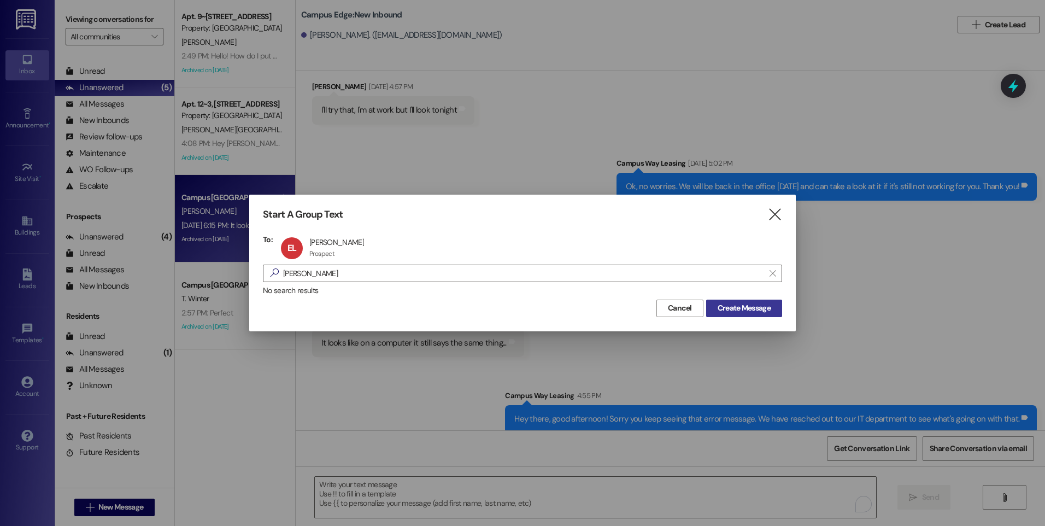
click at [764, 307] on span "Create Message" at bounding box center [744, 307] width 53 height 11
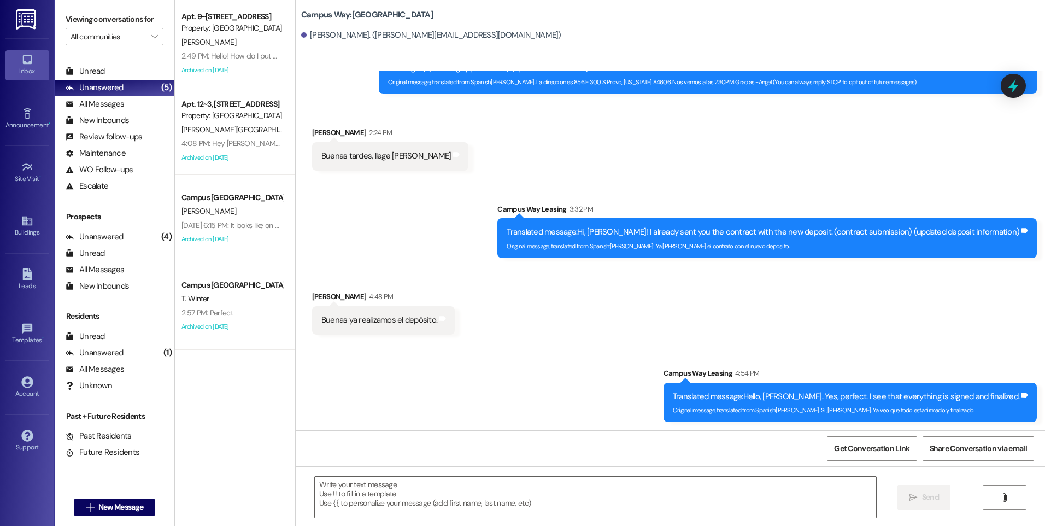
scroll to position [78, 0]
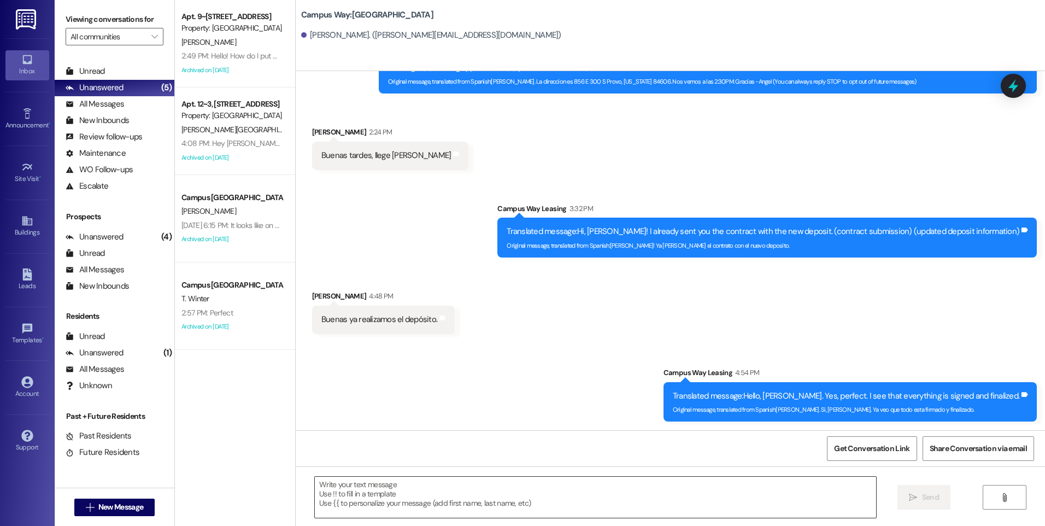
drag, startPoint x: 693, startPoint y: 502, endPoint x: 692, endPoint y: 496, distance: 6.0
click at [693, 501] on textarea at bounding box center [595, 497] width 561 height 41
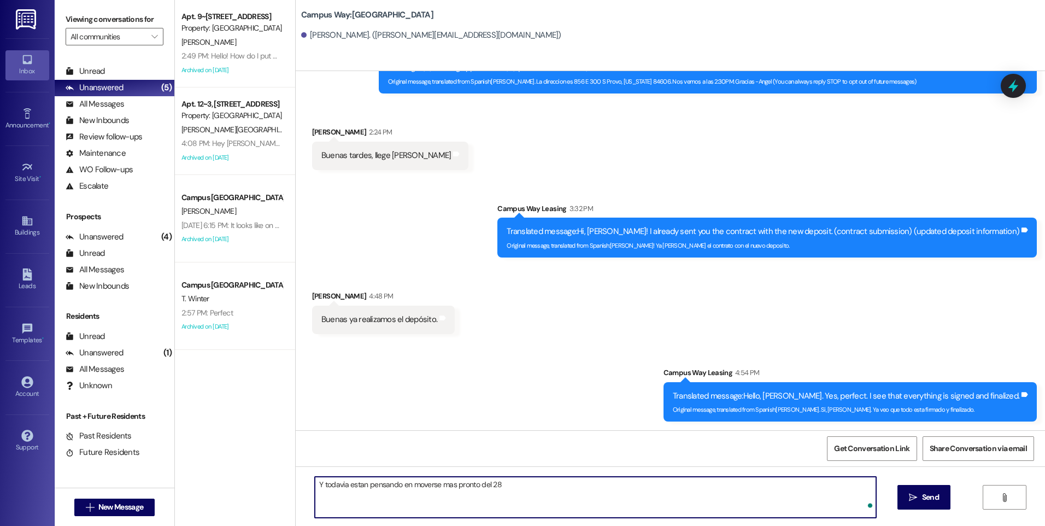
type textarea "Y todavia estan pensando en moverse mas pronto del 28?"
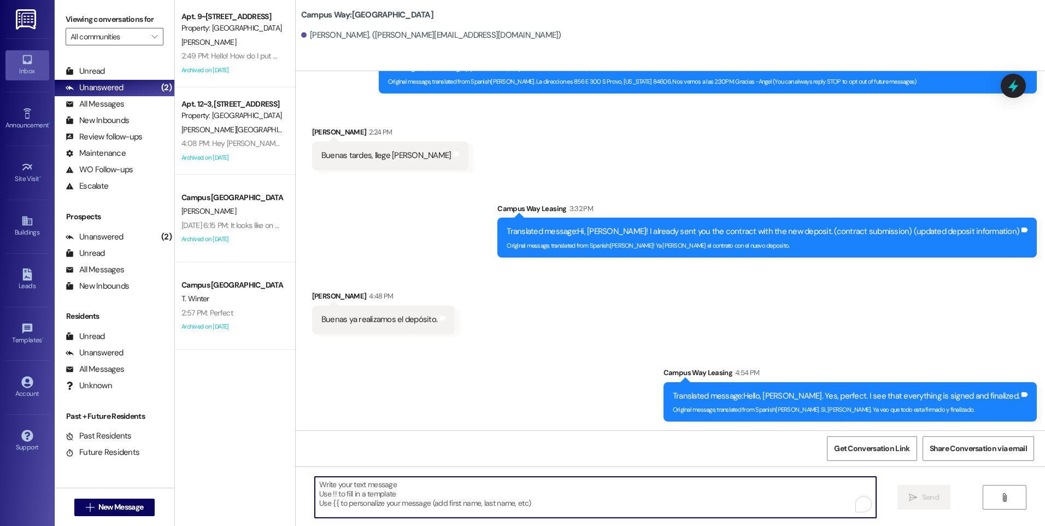
scroll to position [242, 0]
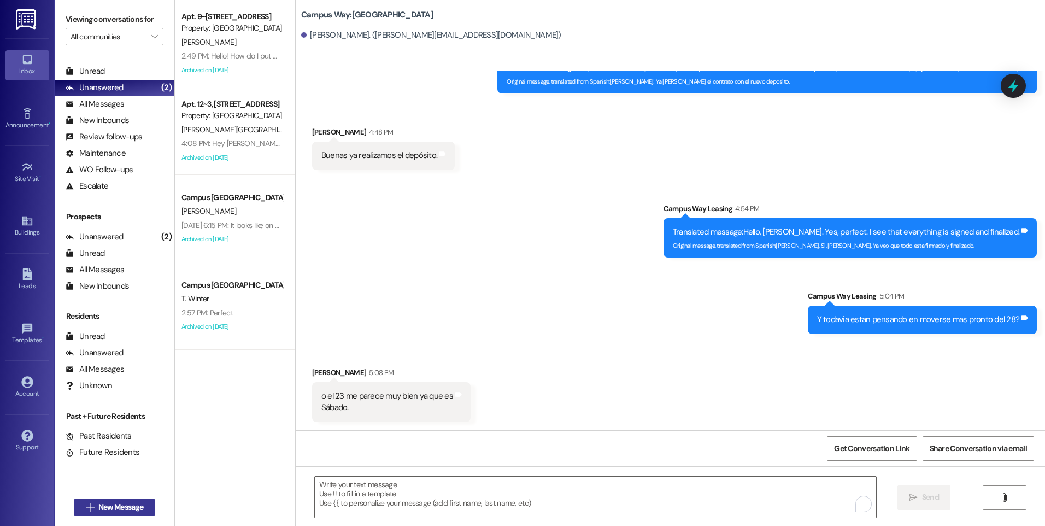
click at [100, 506] on span "New Message" at bounding box center [120, 506] width 45 height 11
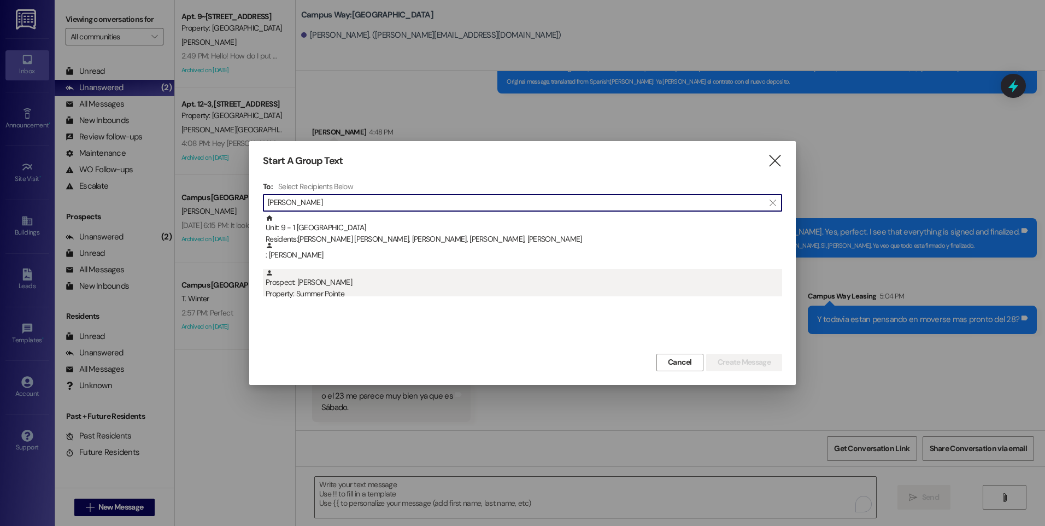
type input "grace mc"
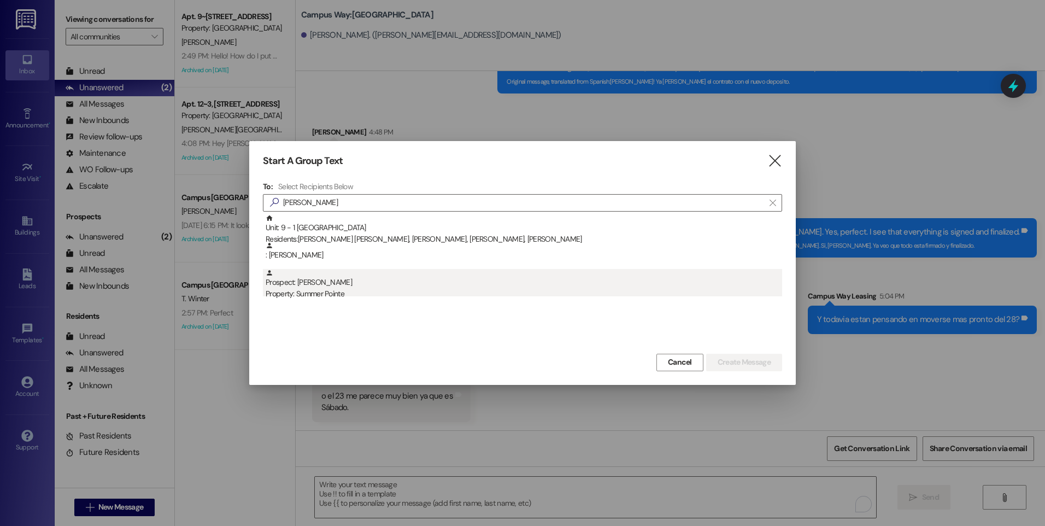
click at [312, 289] on div "Property: Summer Pointe" at bounding box center [524, 293] width 517 height 11
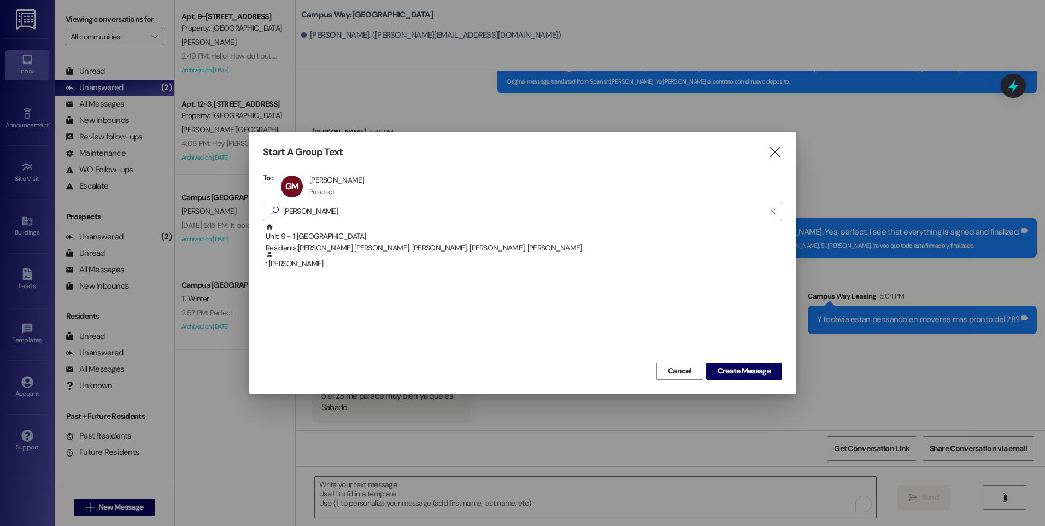
click at [739, 380] on div "Start A Group Text  To: GM Grace McKee Grace McKee Prospect Prospect click to …" at bounding box center [522, 262] width 547 height 261
click at [739, 375] on span "Create Message" at bounding box center [744, 370] width 53 height 11
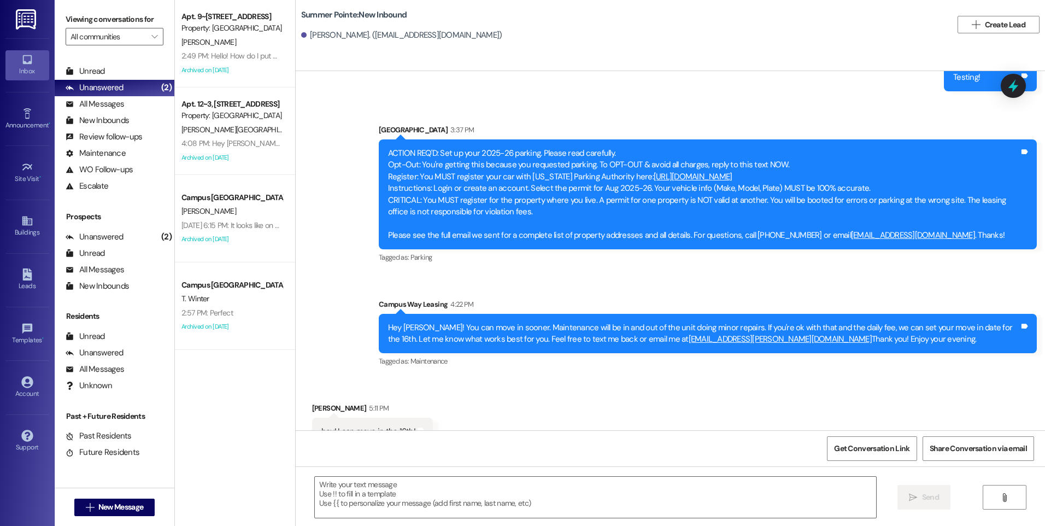
scroll to position [1516, 0]
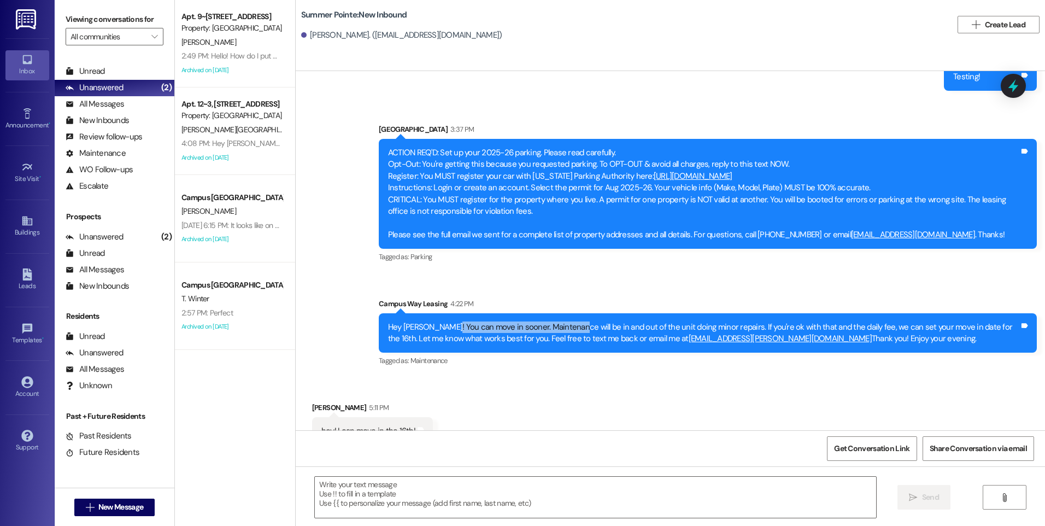
drag, startPoint x: 441, startPoint y: 305, endPoint x: 564, endPoint y: 305, distance: 123.0
click at [564, 321] on div "Hey Grace! You can move in sooner. Maintenance will be in and out of the unit d…" at bounding box center [704, 333] width 632 height 24
click at [420, 477] on textarea at bounding box center [595, 497] width 561 height 41
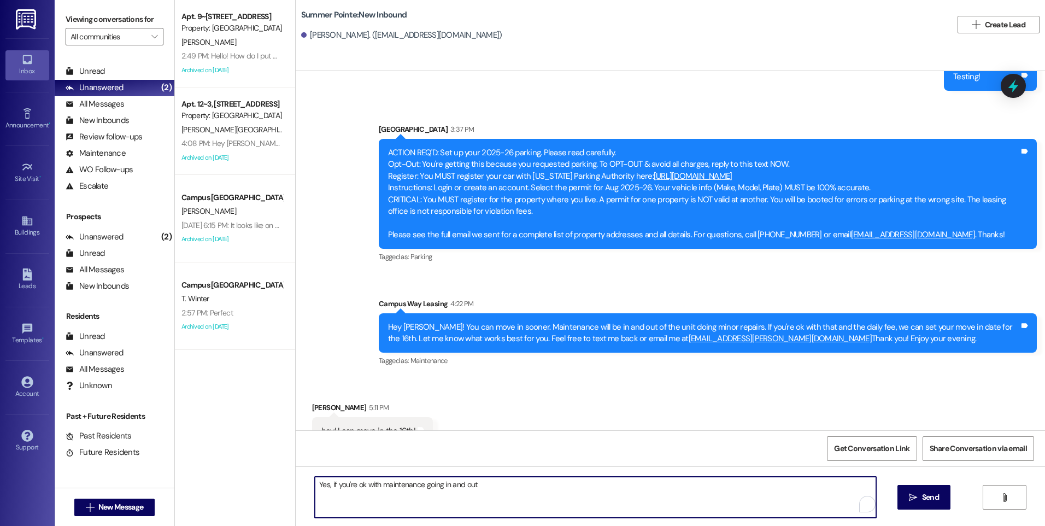
drag, startPoint x: 480, startPoint y: 495, endPoint x: 301, endPoint y: 466, distance: 181.1
click at [296, 467] on div "Yes, if you're ok with maintenance going in and out  Send " at bounding box center [671, 507] width 750 height 82
click at [634, 484] on textarea "Ok, I will make a note that's when you are planning on moving in. We will send …" at bounding box center [595, 497] width 561 height 41
click at [603, 486] on textarea "Ok, I will make a note that's when you are planning on moving in. We will send …" at bounding box center [595, 497] width 561 height 41
click at [669, 487] on textarea "Ok, I will make a note that's when you are planning on moving in. We will send …" at bounding box center [595, 497] width 561 height 41
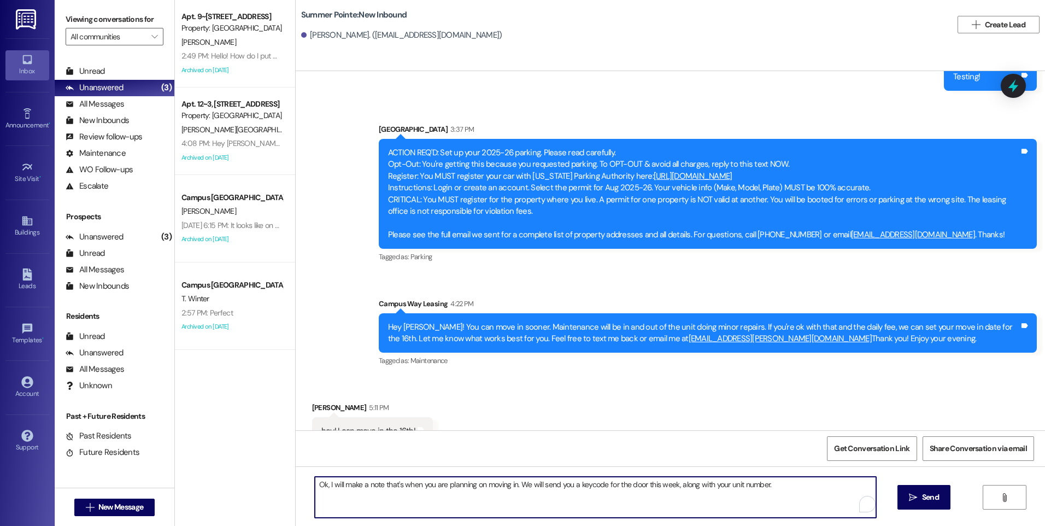
type textarea "Ok, I will make a note that's when you are planning on moving in. We will send …"
click at [609, 443] on div "Get Conversation Link Share Conversation via email" at bounding box center [671, 448] width 750 height 36
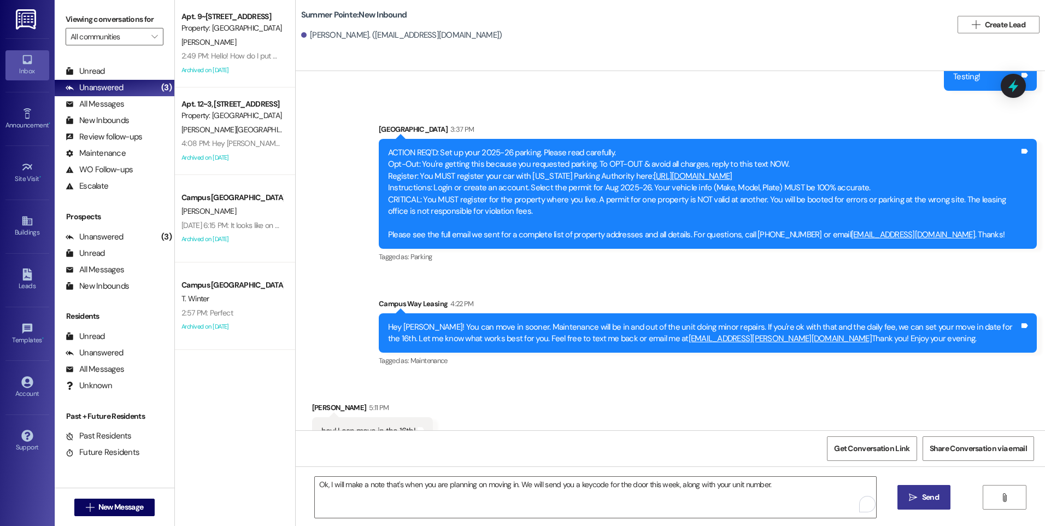
click at [911, 502] on span " Send" at bounding box center [924, 497] width 34 height 11
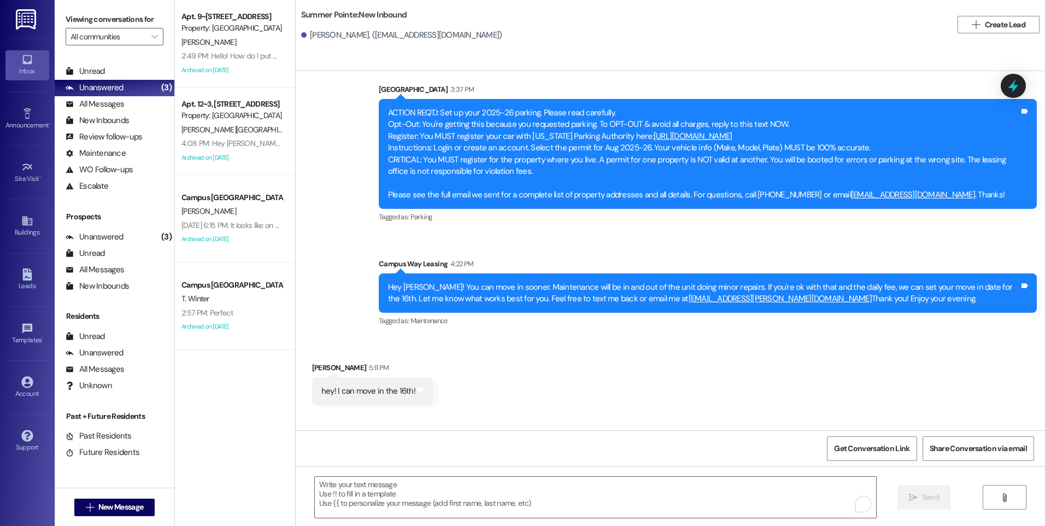
scroll to position [1592, 0]
